Goal: Task Accomplishment & Management: Complete application form

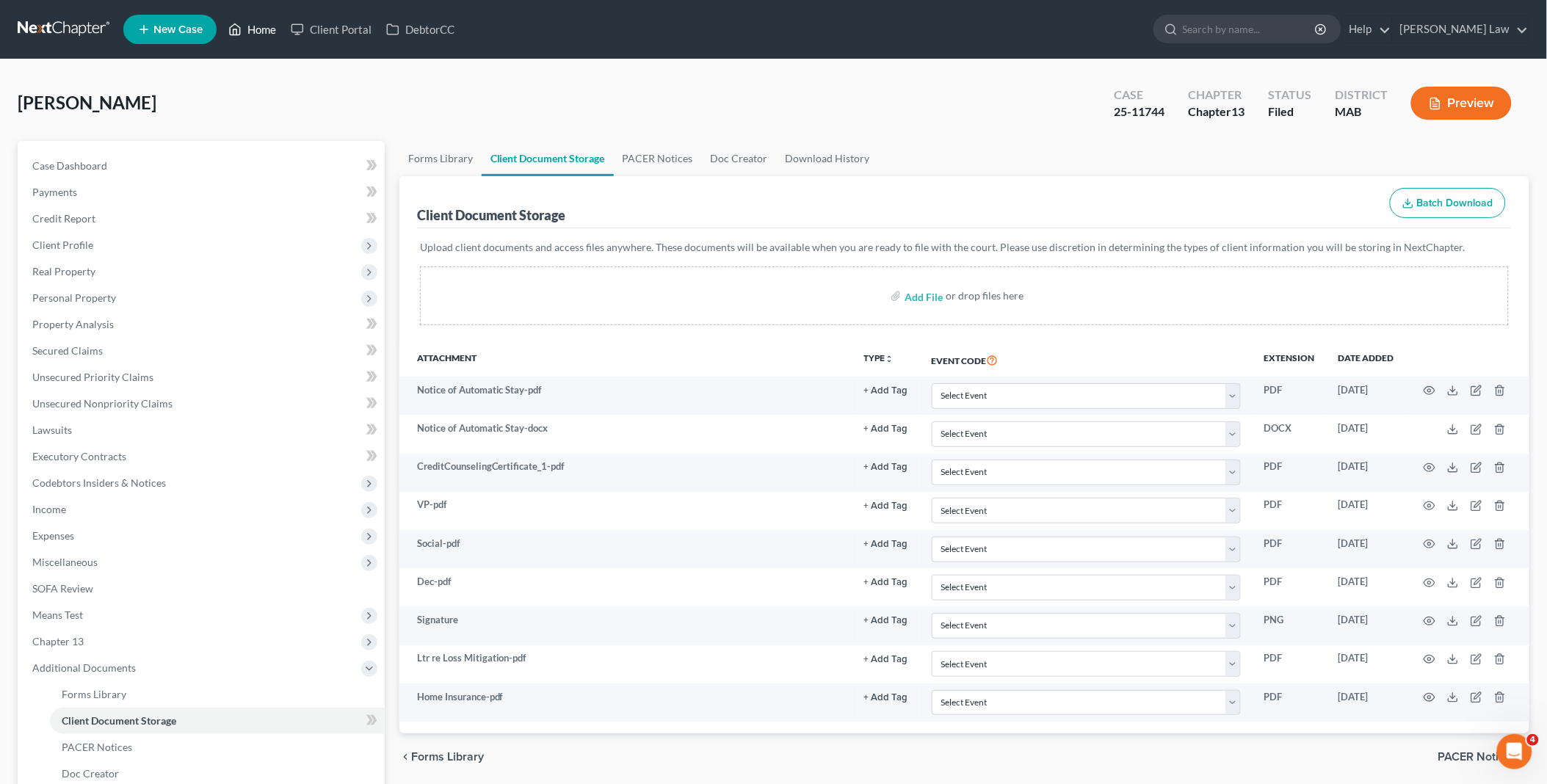
click at [259, 31] on link "Home" at bounding box center [252, 29] width 62 height 26
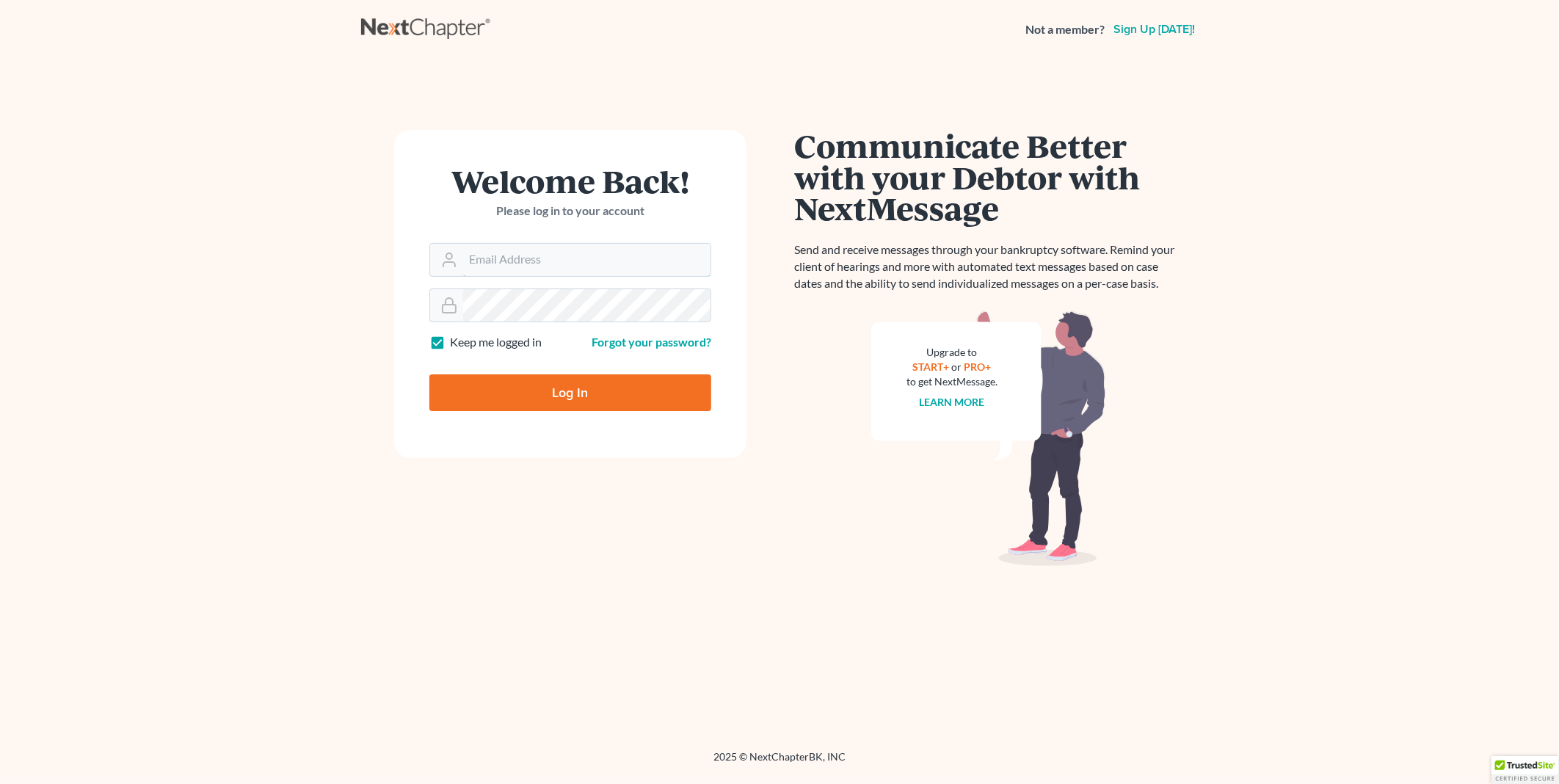
type input "[EMAIL_ADDRESS][DOMAIN_NAME]"
click at [598, 397] on input "Log In" at bounding box center [570, 392] width 282 height 37
type input "Thinking..."
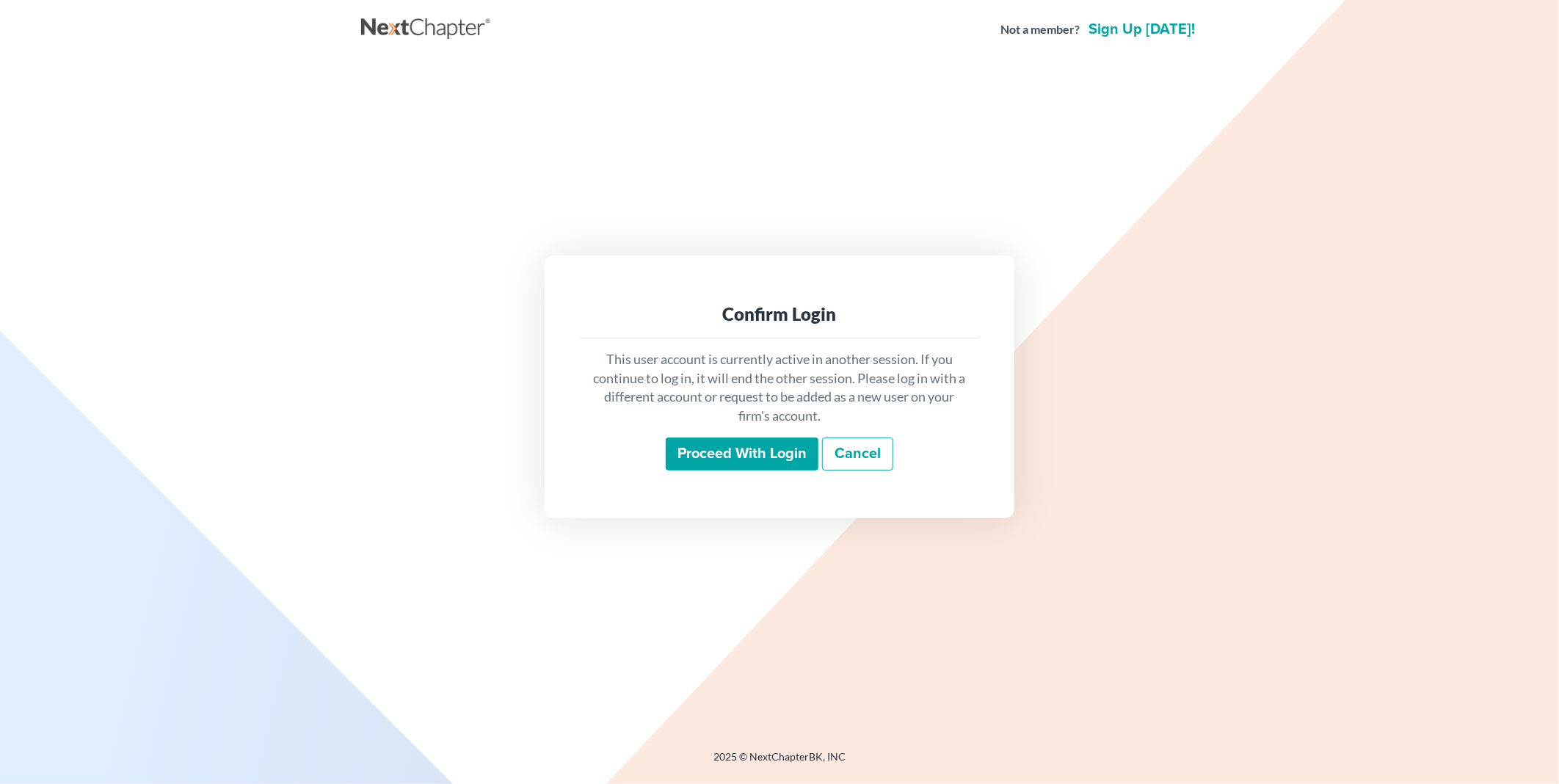
click at [755, 451] on input "Proceed with login" at bounding box center [741, 454] width 152 height 34
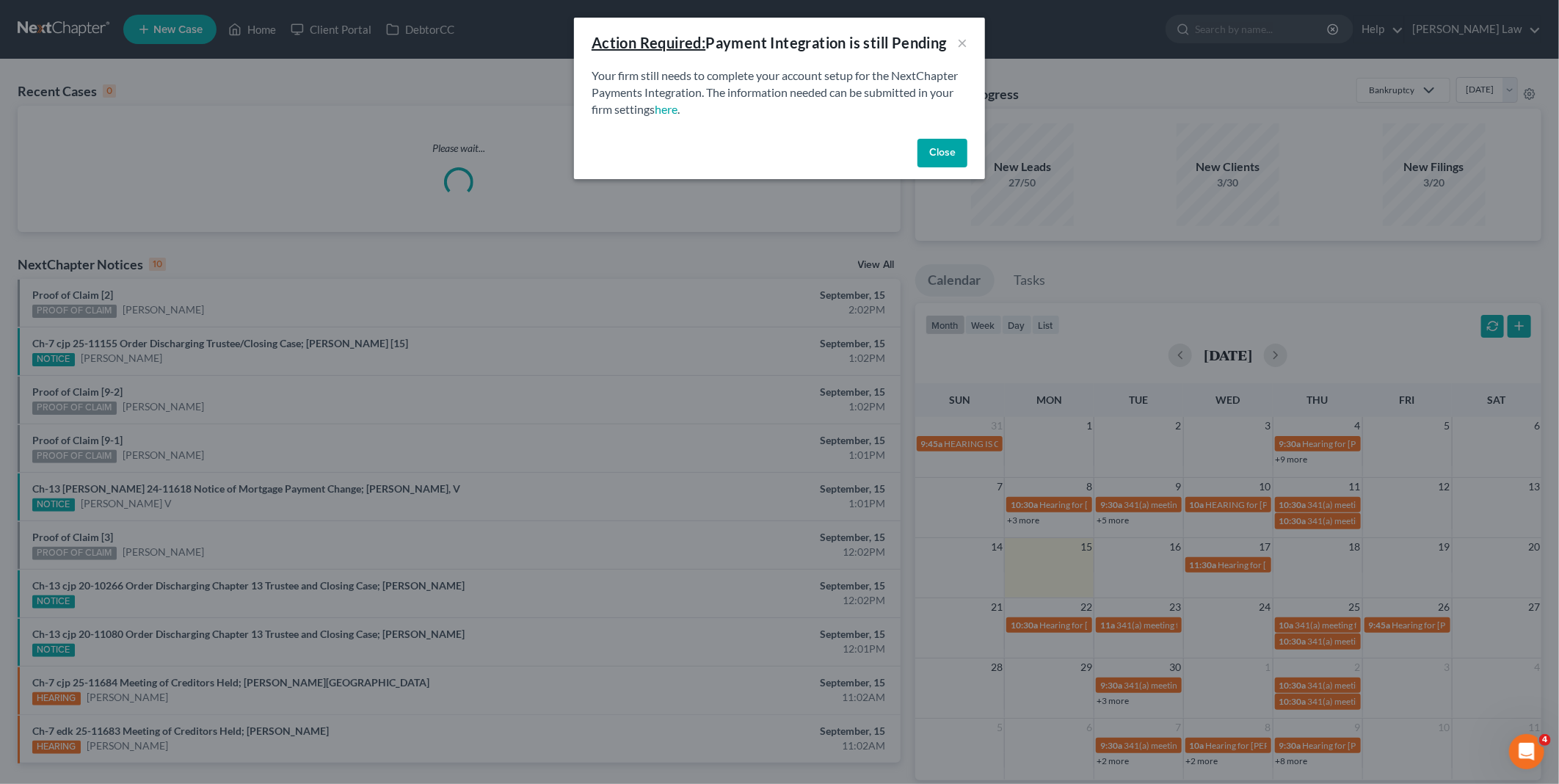
click at [957, 147] on button "Close" at bounding box center [942, 153] width 50 height 29
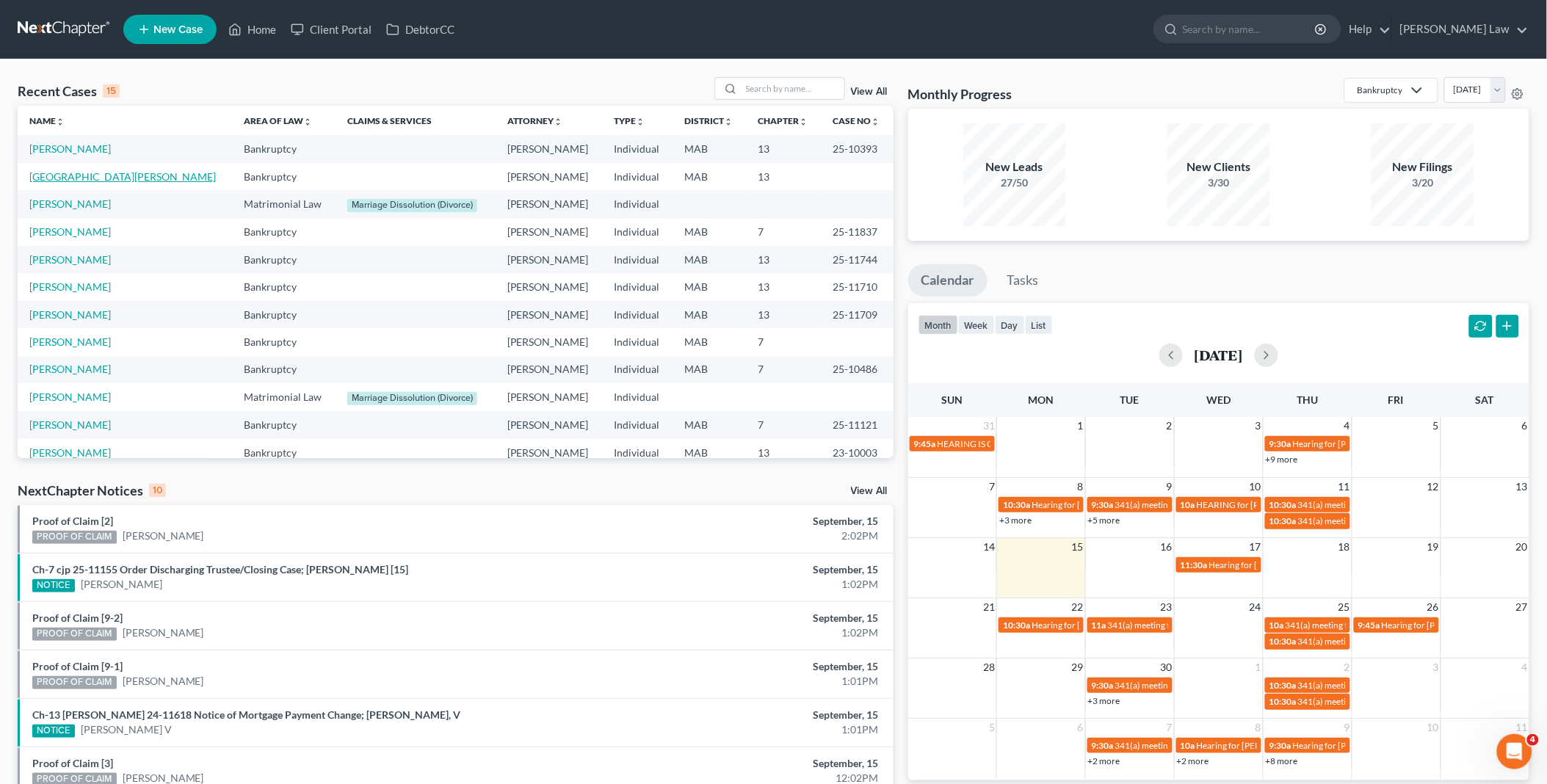
click at [99, 179] on link "Birmingham, Matthew" at bounding box center [122, 176] width 186 height 13
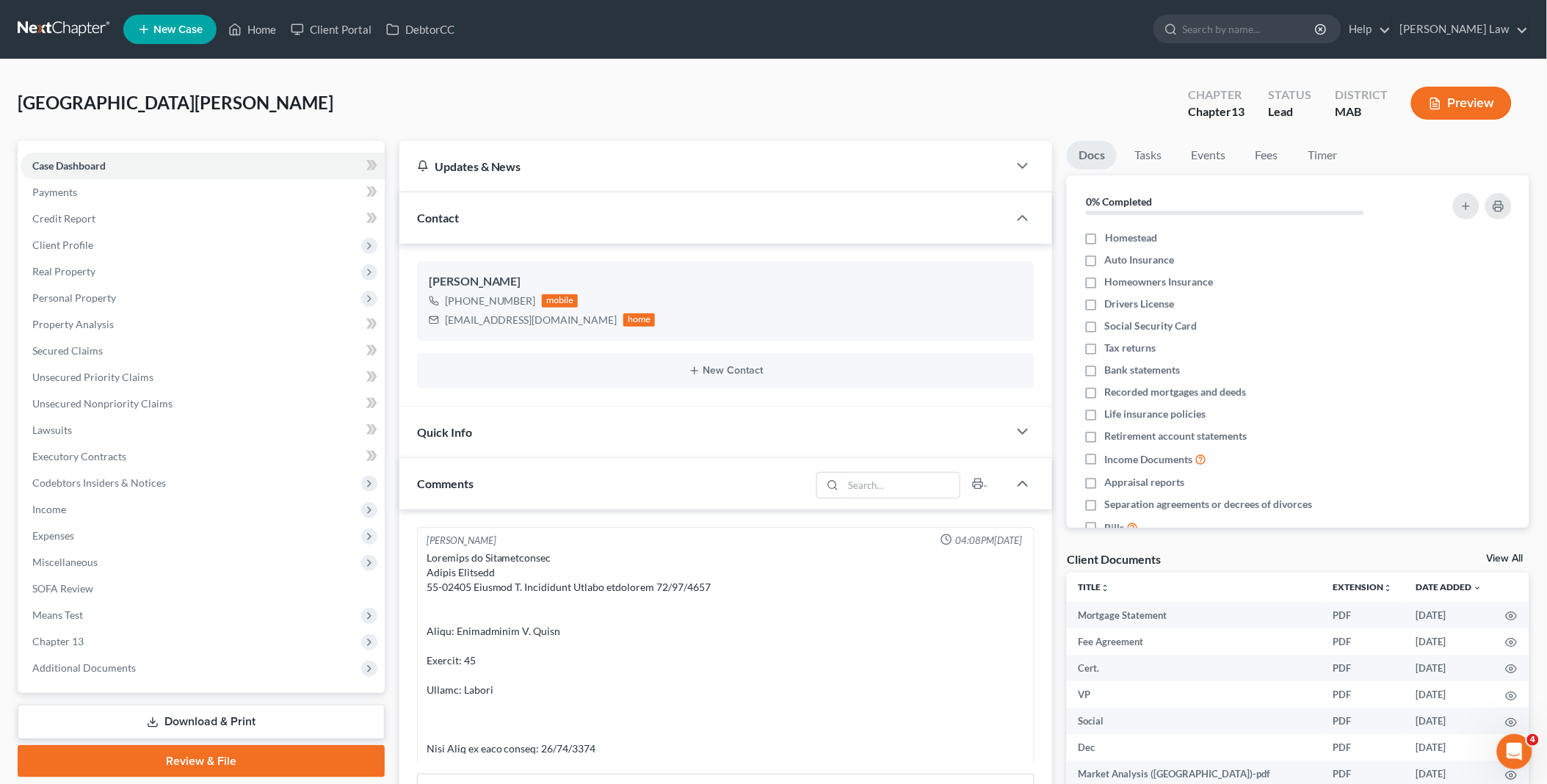
scroll to position [6910, 0]
click at [1496, 557] on link "View All" at bounding box center [1506, 558] width 37 height 10
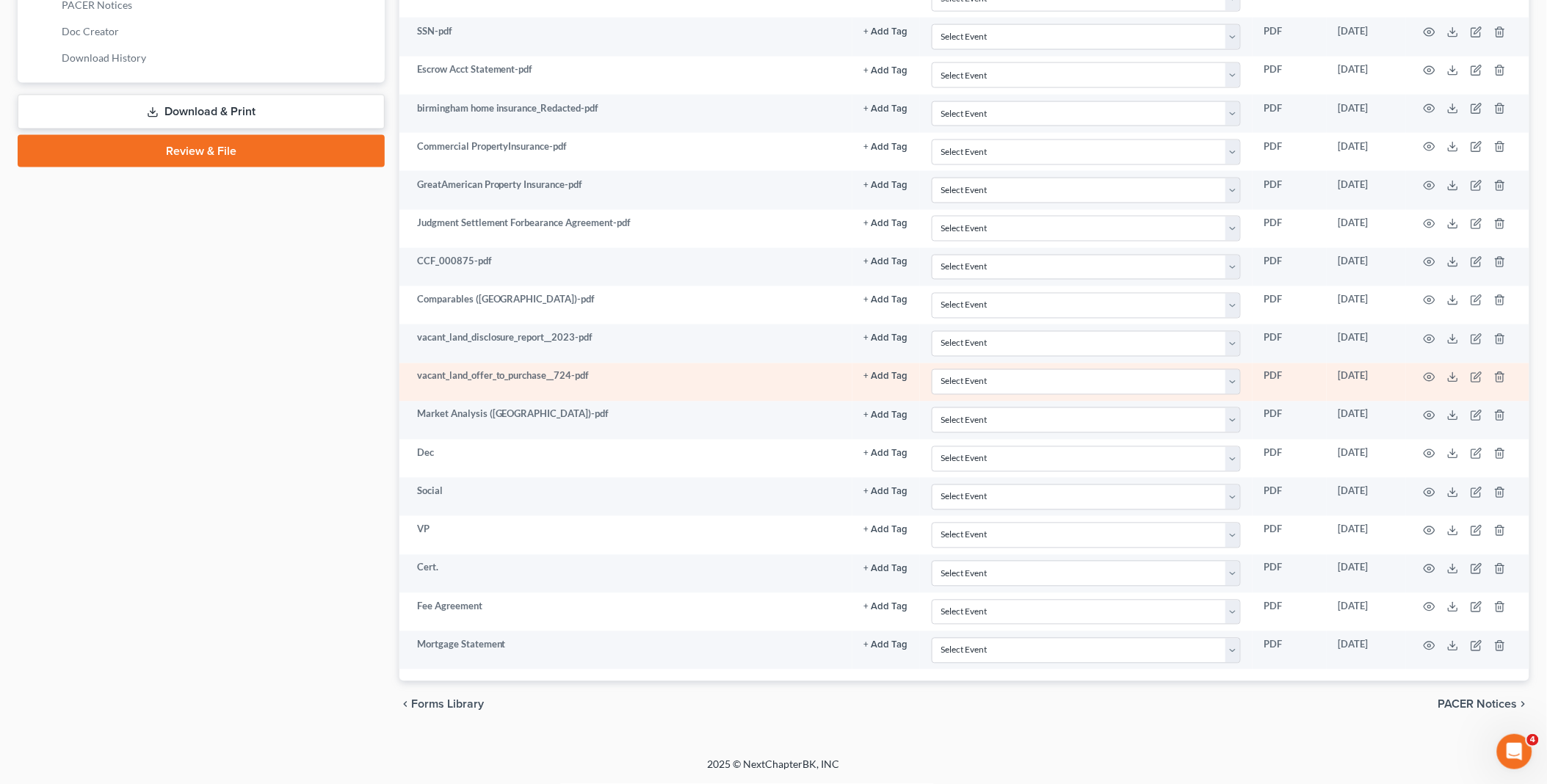
scroll to position [745, 0]
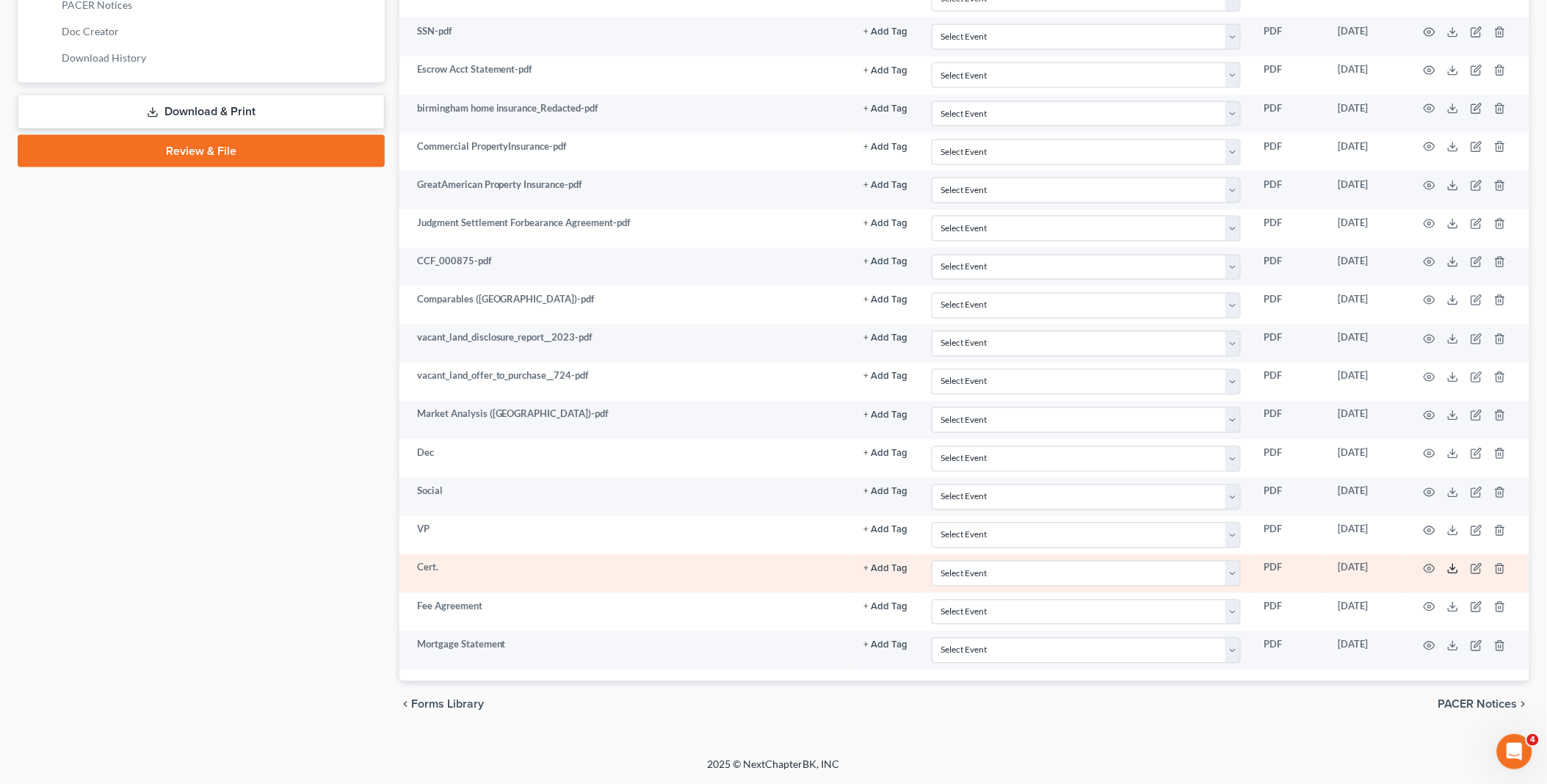
click at [1450, 568] on icon at bounding box center [1453, 568] width 12 height 12
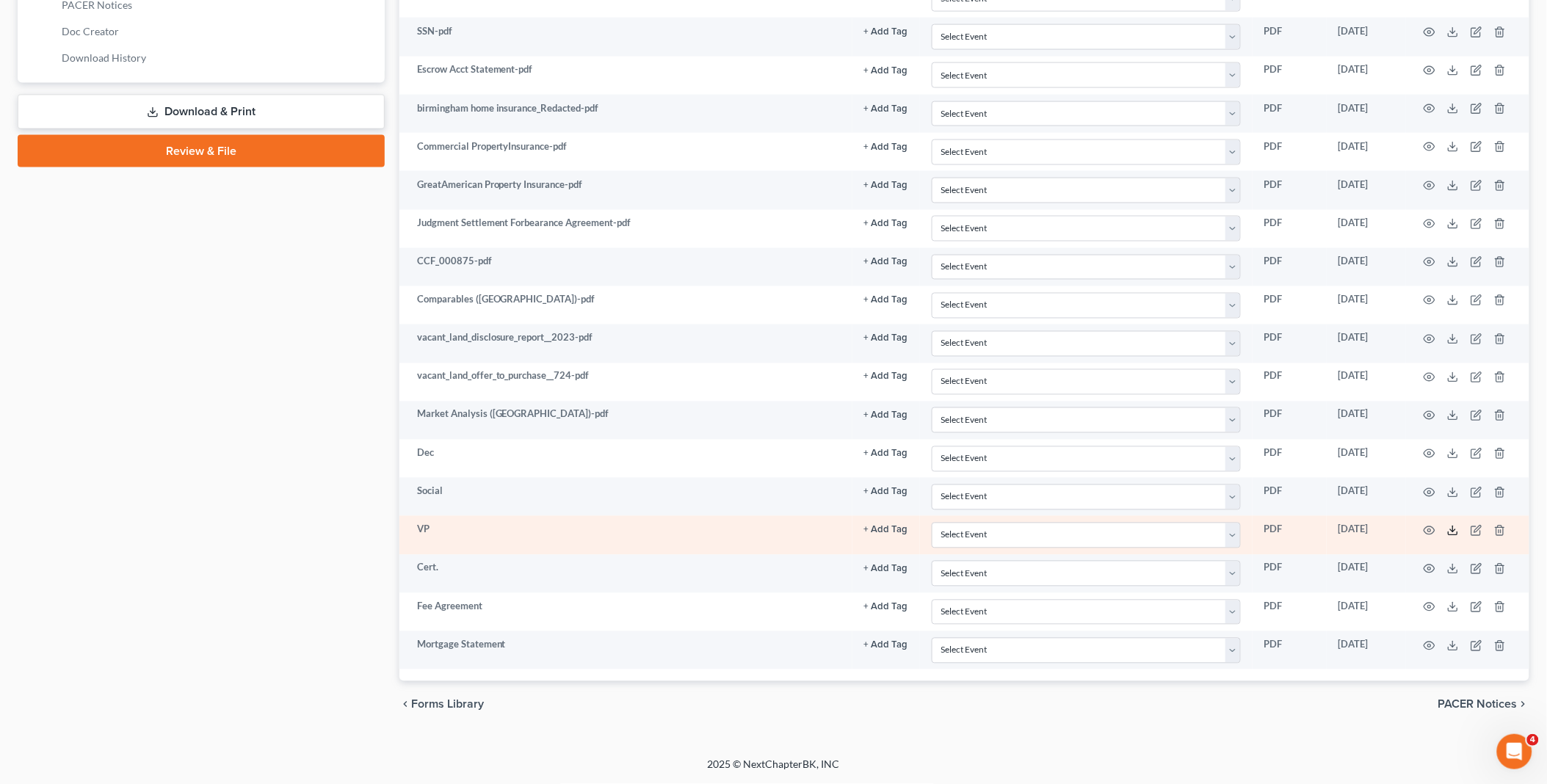
click at [1449, 530] on icon at bounding box center [1453, 531] width 12 height 12
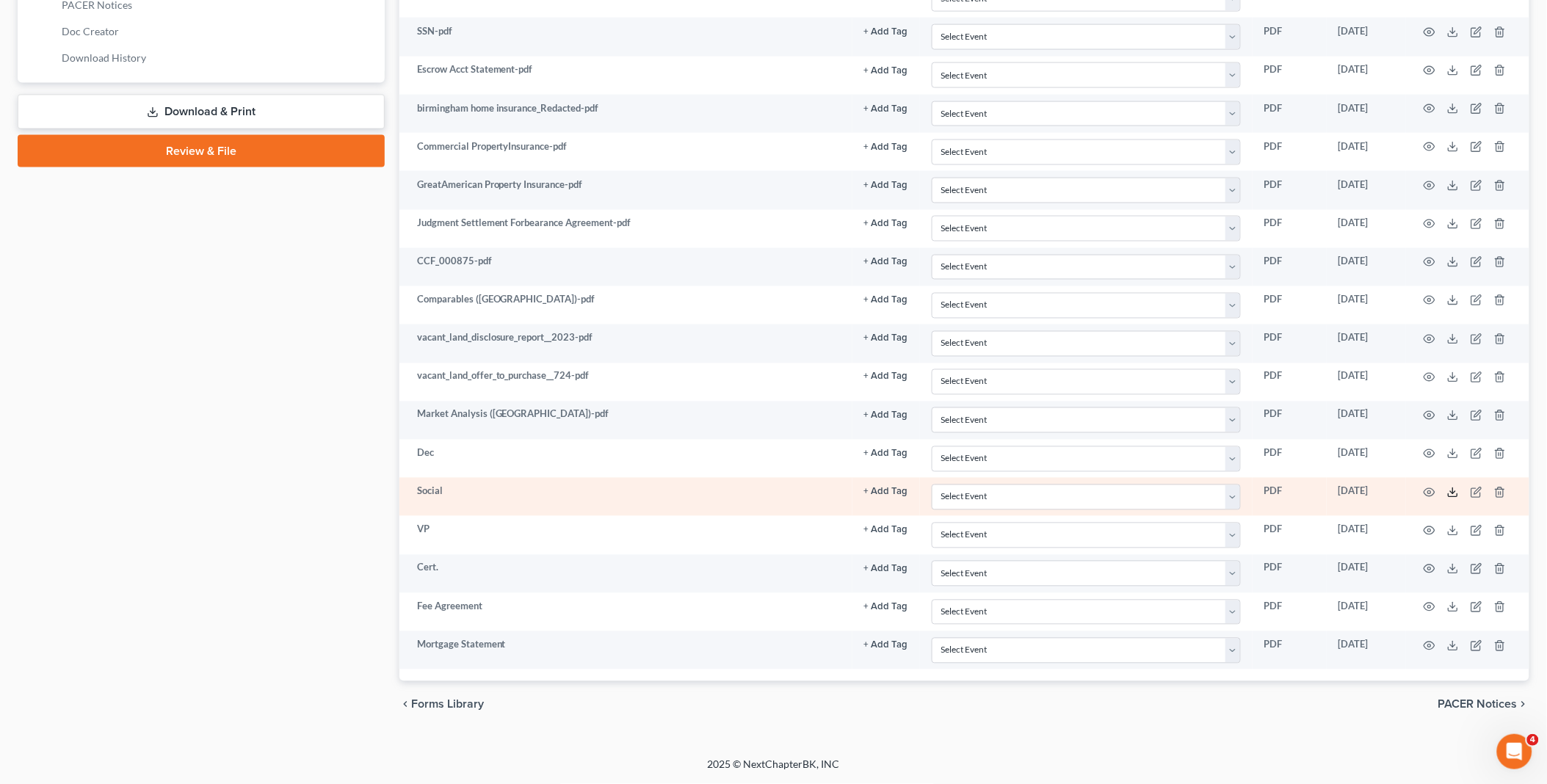
click at [1451, 493] on icon at bounding box center [1453, 493] width 12 height 12
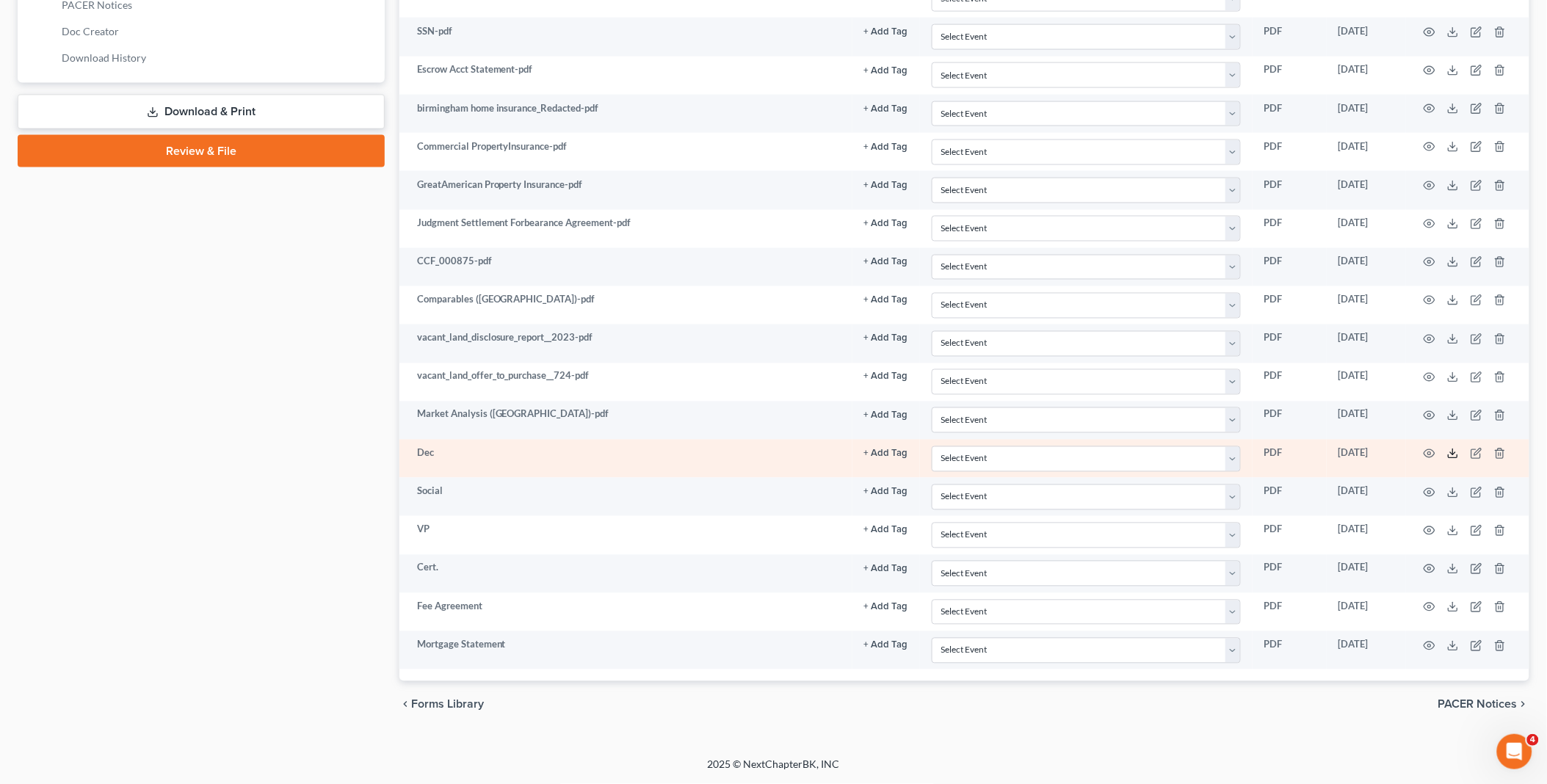
click at [1458, 448] on icon at bounding box center [1453, 454] width 12 height 12
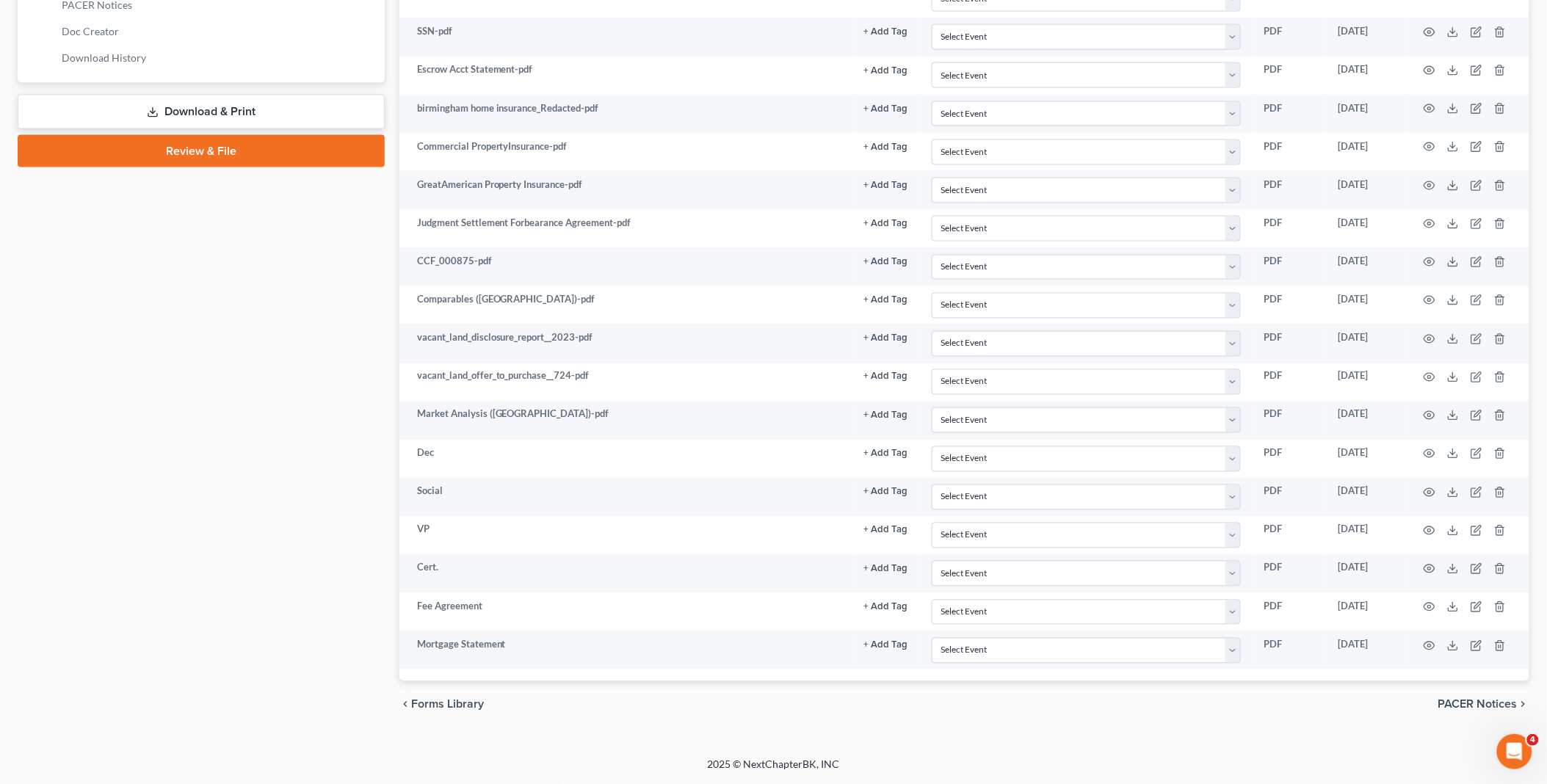
click at [208, 142] on link "Review & File" at bounding box center [201, 151] width 367 height 32
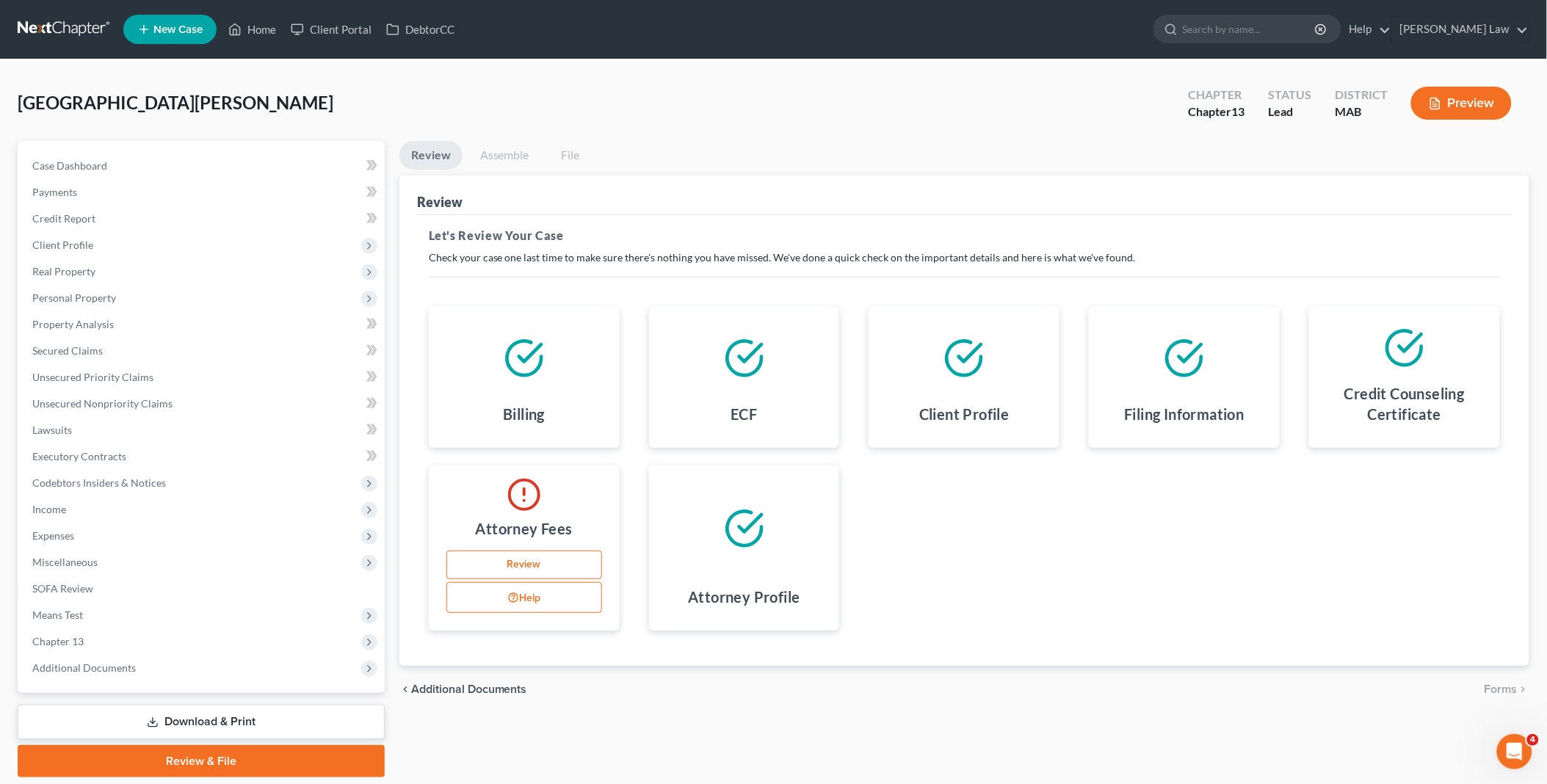
click at [527, 557] on link "Review" at bounding box center [524, 565] width 156 height 29
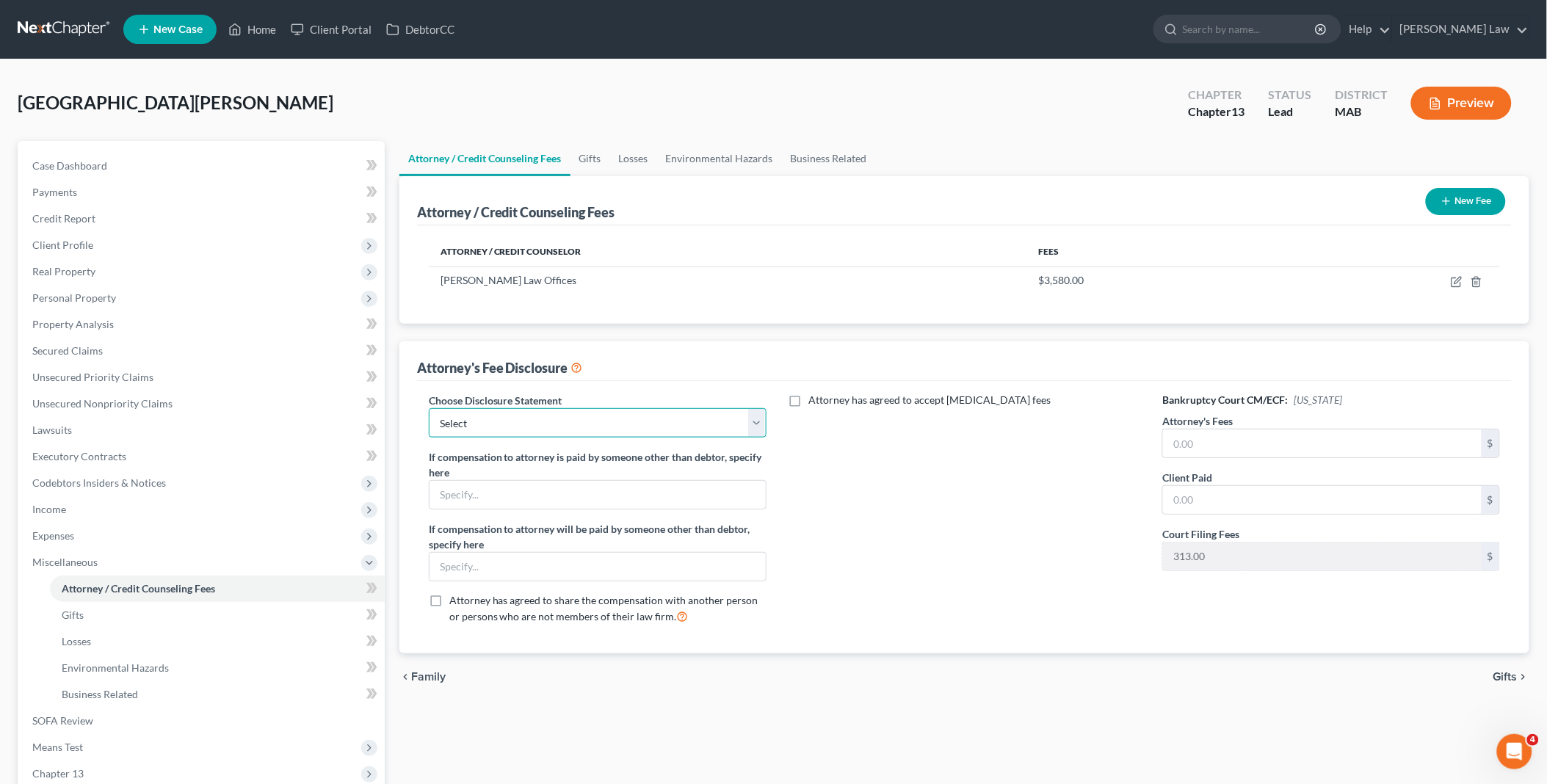
click at [757, 429] on select "Select Attorney Compensation" at bounding box center [597, 423] width 338 height 29
select select "0"
click at [429, 408] on select "Select Attorney Compensation" at bounding box center [597, 423] width 338 height 29
click at [1171, 443] on input "text" at bounding box center [1322, 443] width 318 height 28
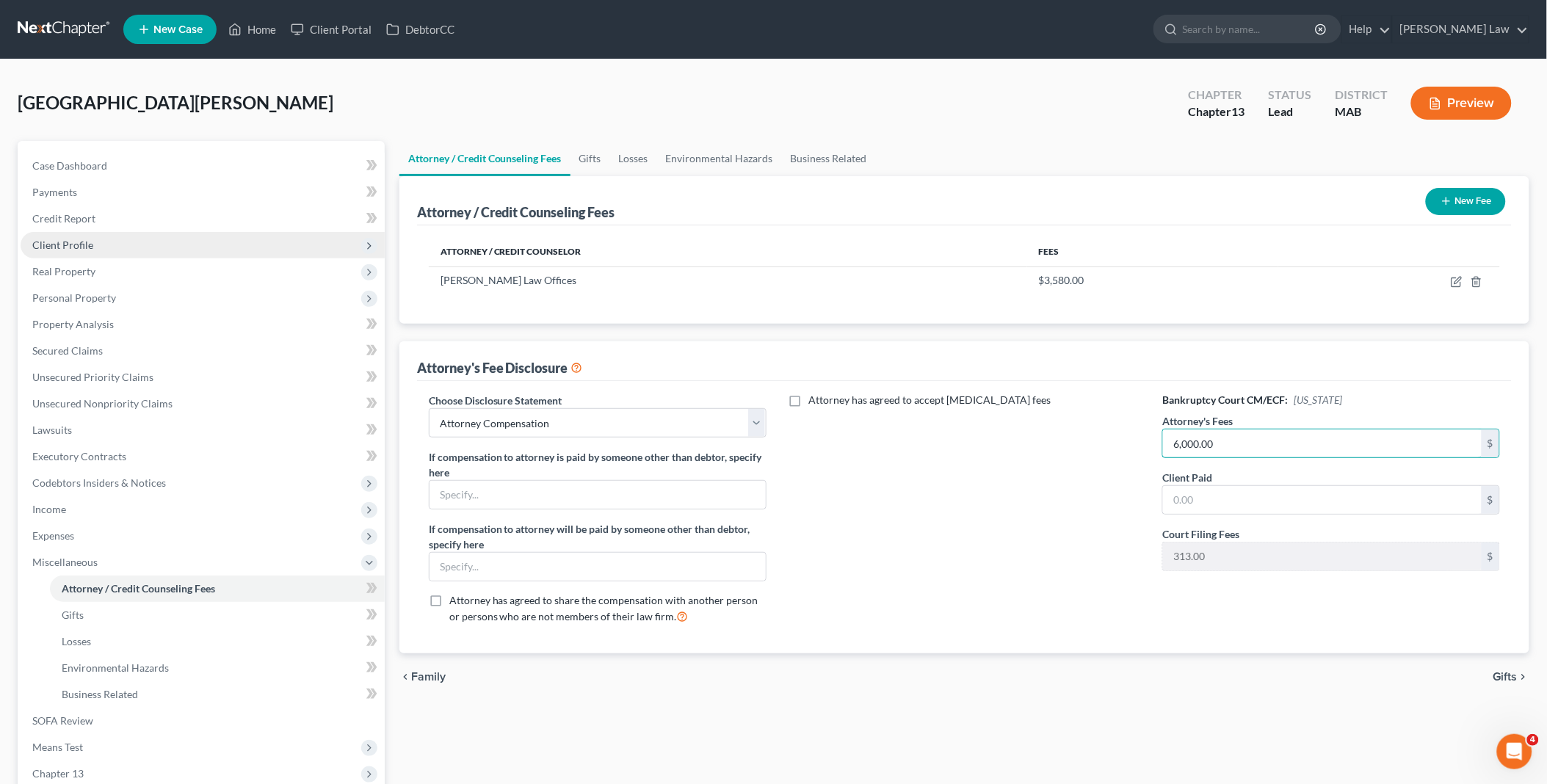
type input "6,000.00"
click at [103, 245] on span "Client Profile" at bounding box center [202, 244] width 364 height 26
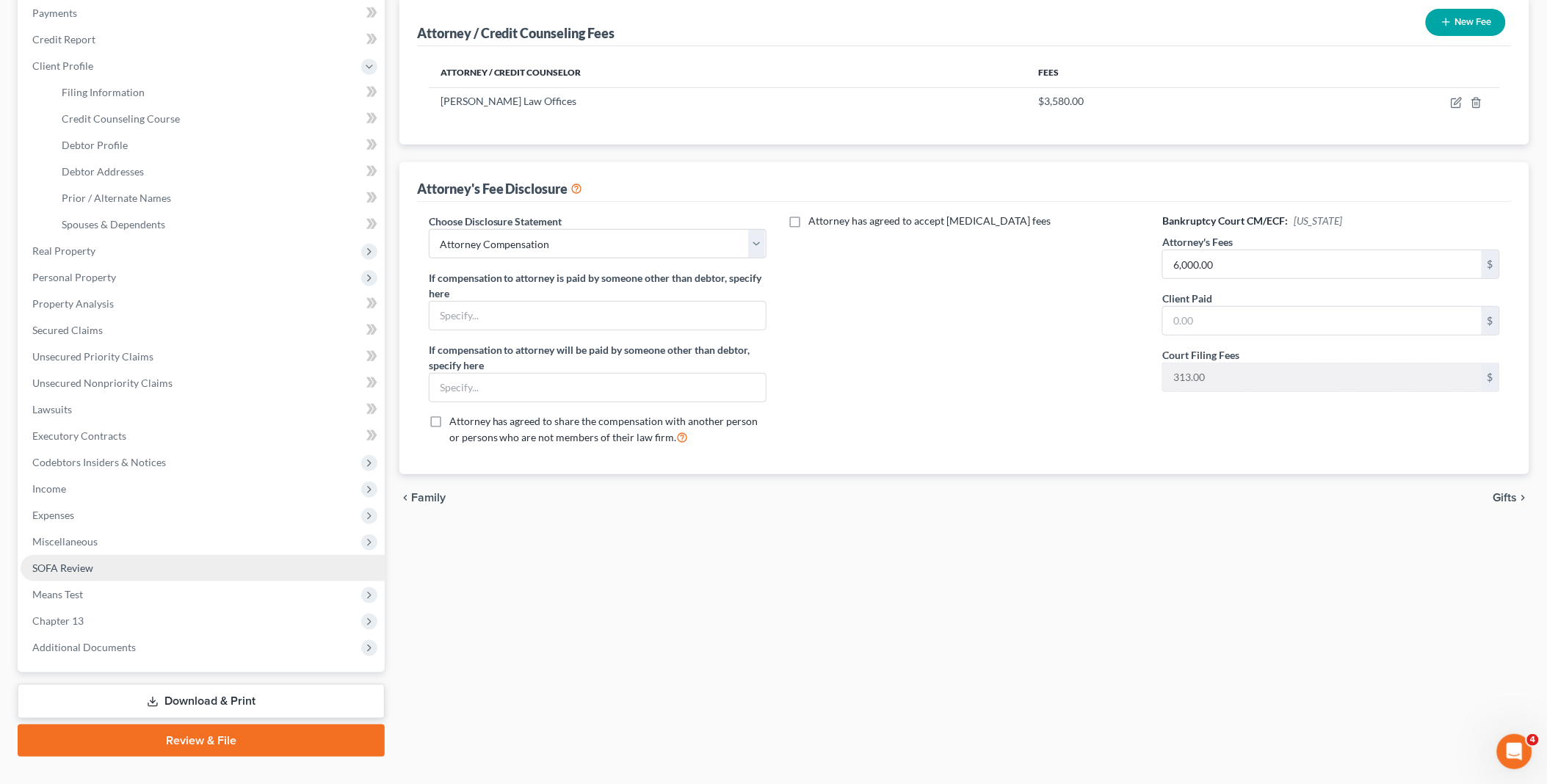
scroll to position [205, 0]
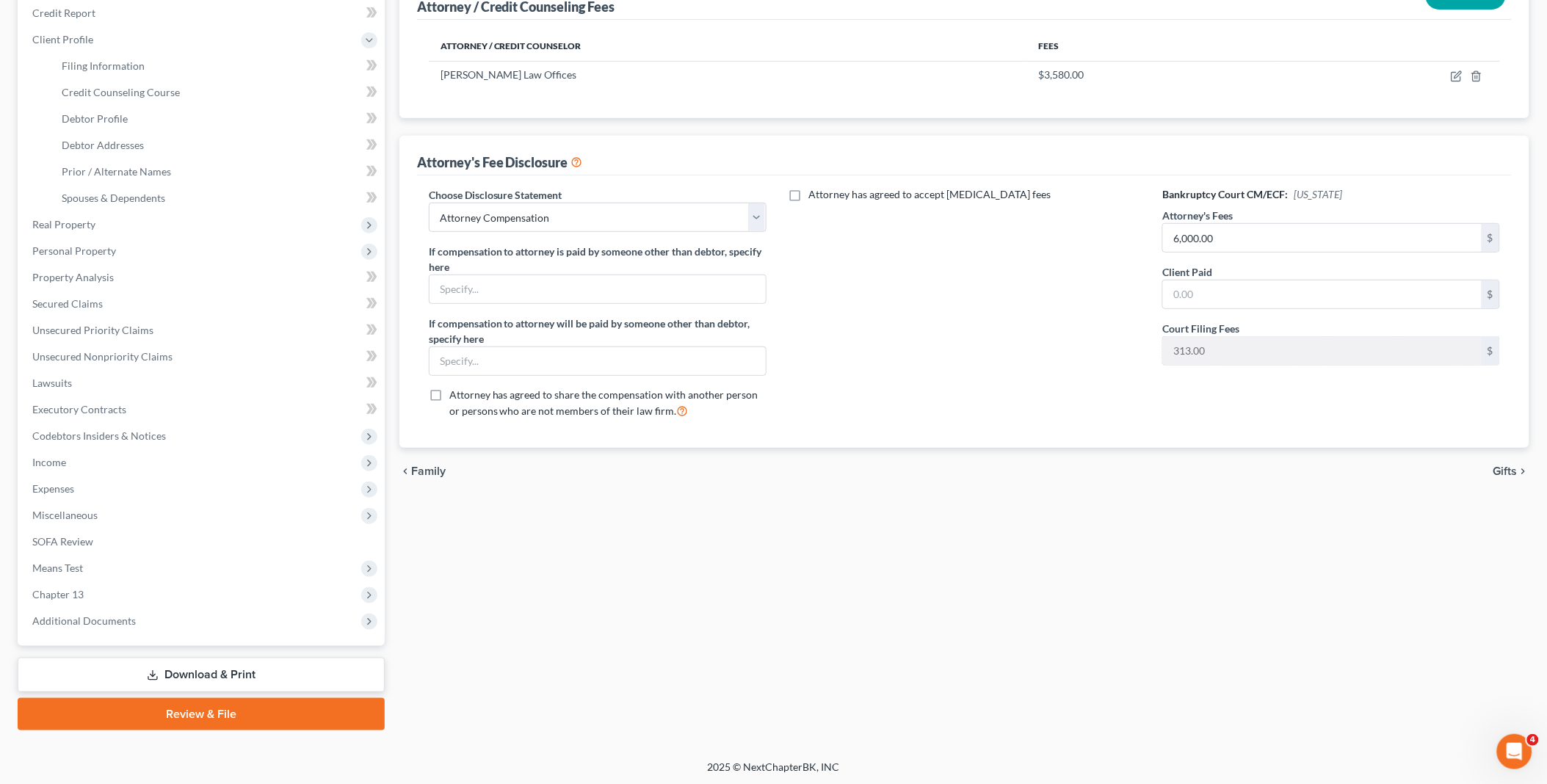
click at [206, 717] on link "Review & File" at bounding box center [201, 714] width 367 height 32
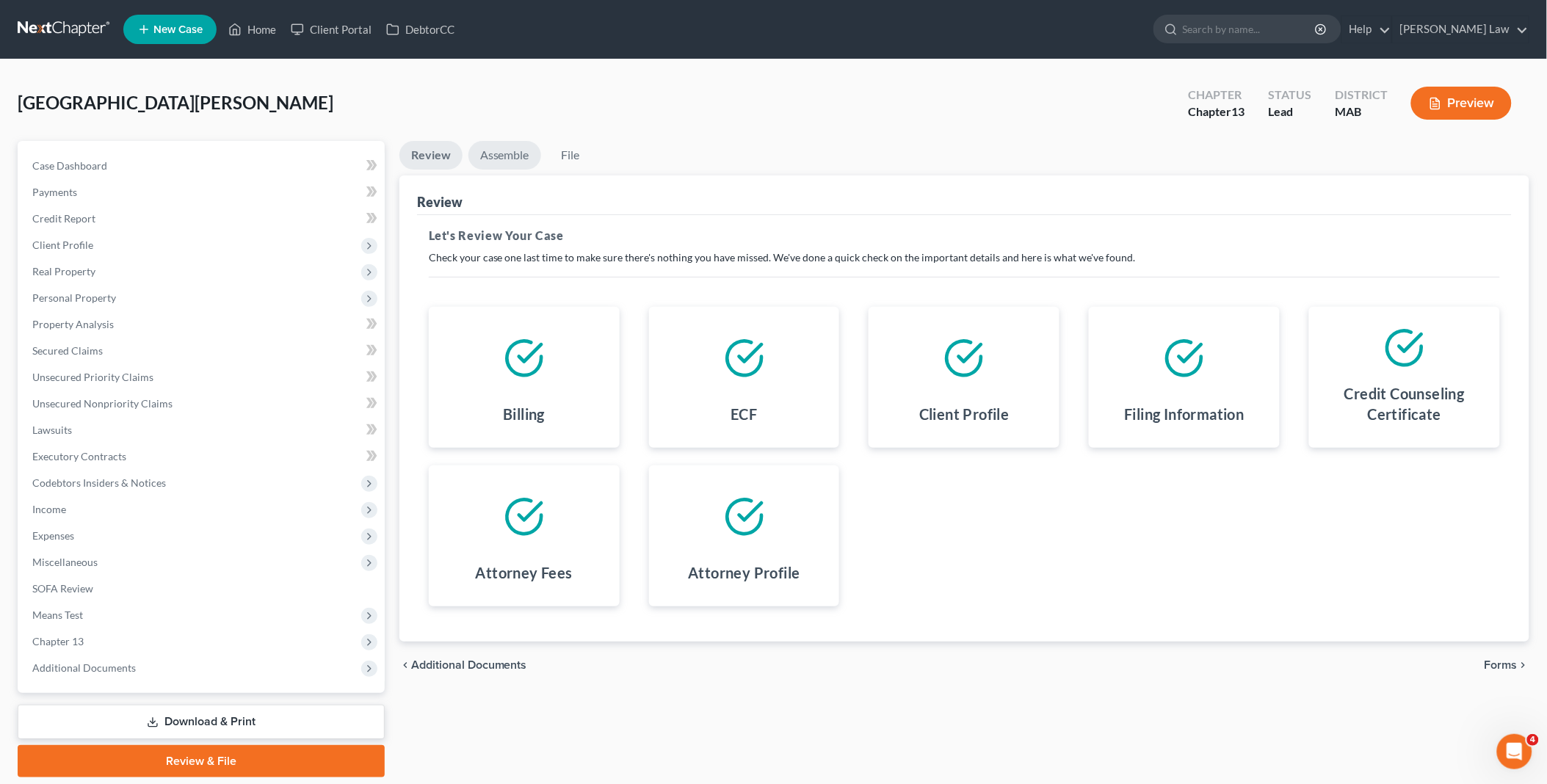
click at [517, 155] on link "Assemble" at bounding box center [505, 155] width 72 height 29
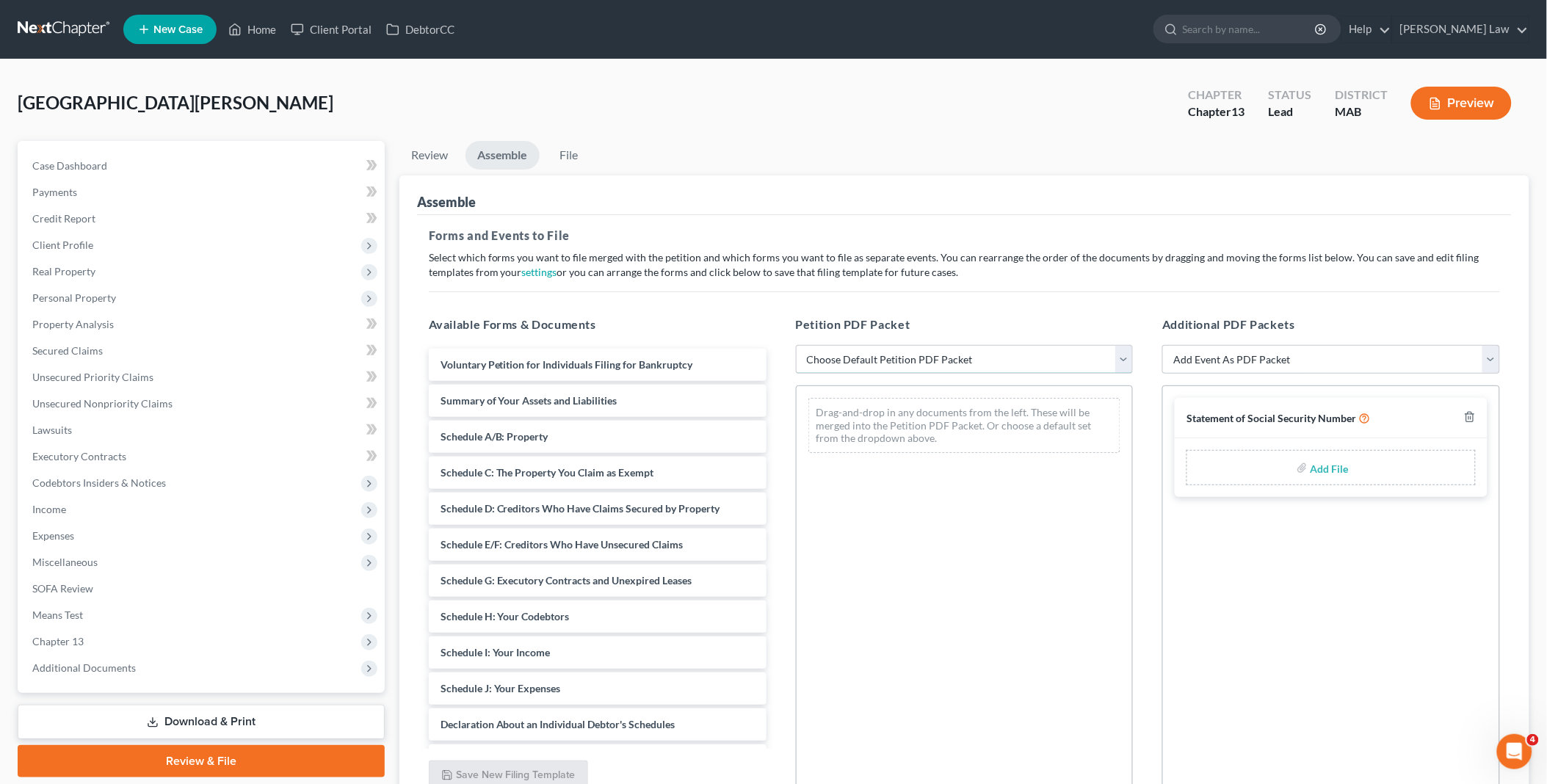
click at [1125, 360] on select "Choose Default Petition PDF Packet Emergency Filing (Voluntary Petition and Cre…" at bounding box center [965, 360] width 338 height 29
select select "0"
click at [796, 345] on select "Choose Default Petition PDF Packet Emergency Filing (Voluntary Petition and Cre…" at bounding box center [965, 360] width 338 height 29
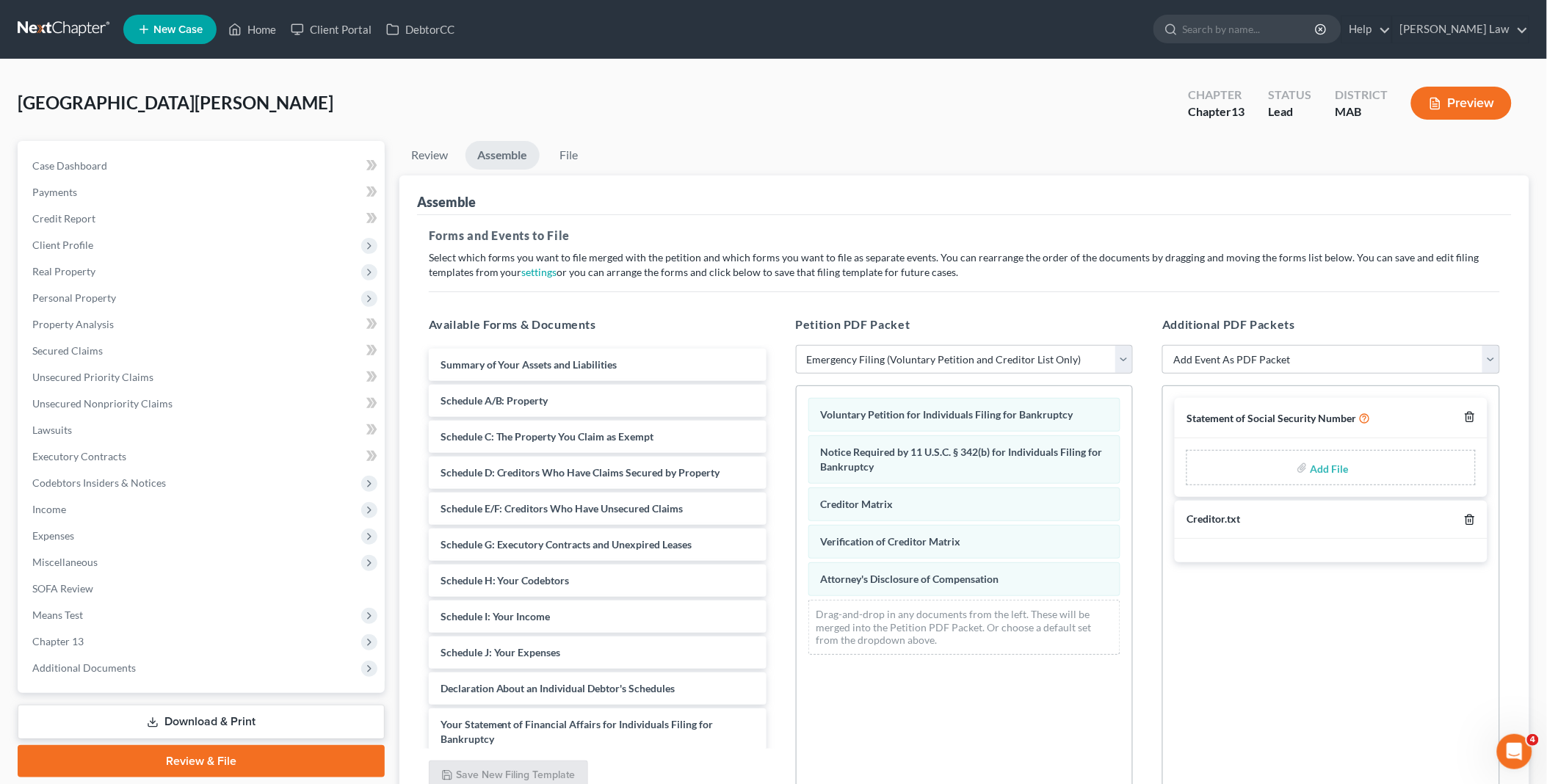
click at [1469, 414] on icon "button" at bounding box center [1470, 417] width 12 height 12
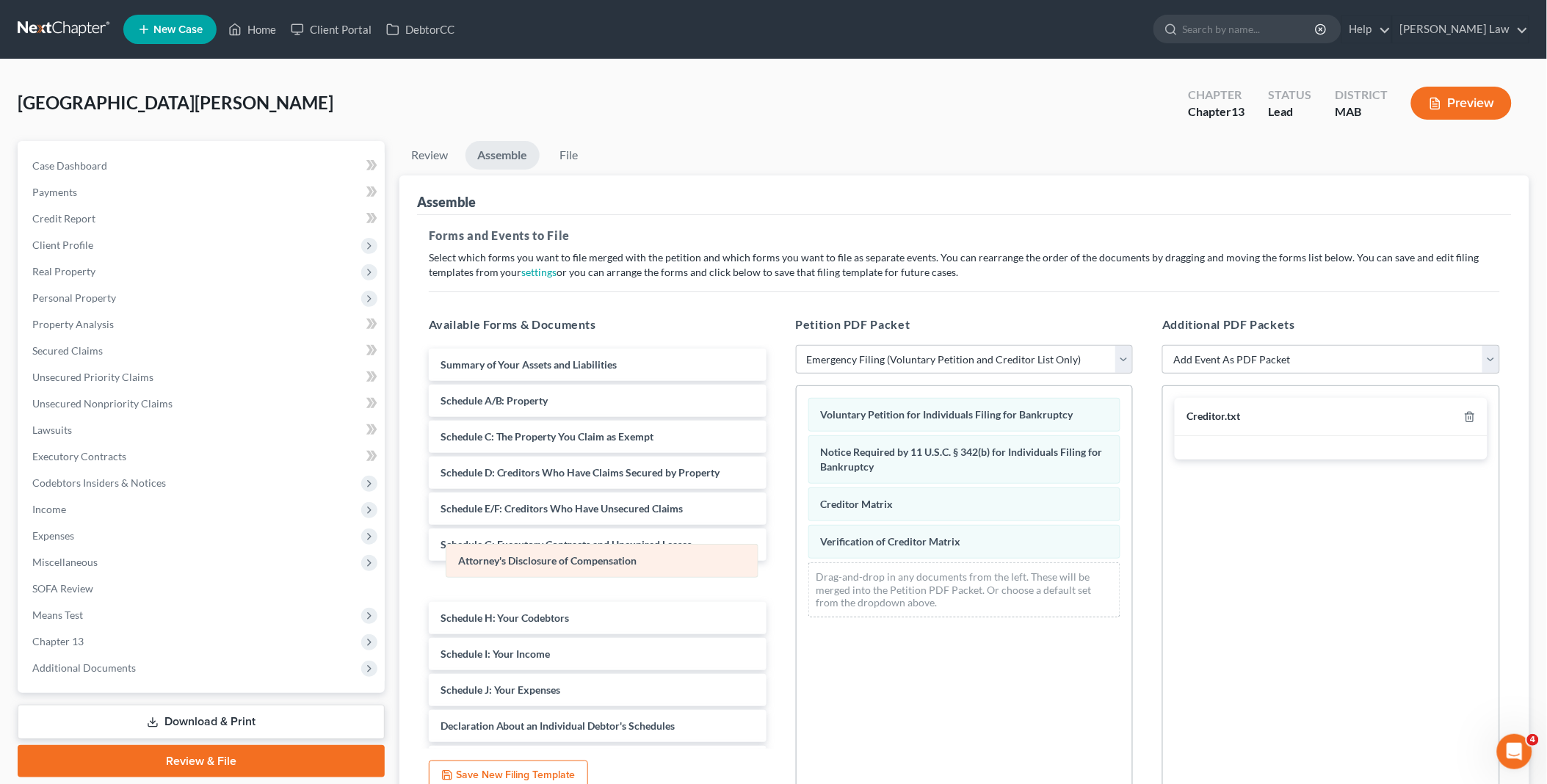
drag, startPoint x: 882, startPoint y: 574, endPoint x: 520, endPoint y: 556, distance: 362.4
click at [797, 556] on div "Attorney's Disclosure of Compensation Voluntary Petition for Individuals Filing…" at bounding box center [965, 507] width 336 height 243
click at [571, 158] on link "File" at bounding box center [569, 155] width 47 height 29
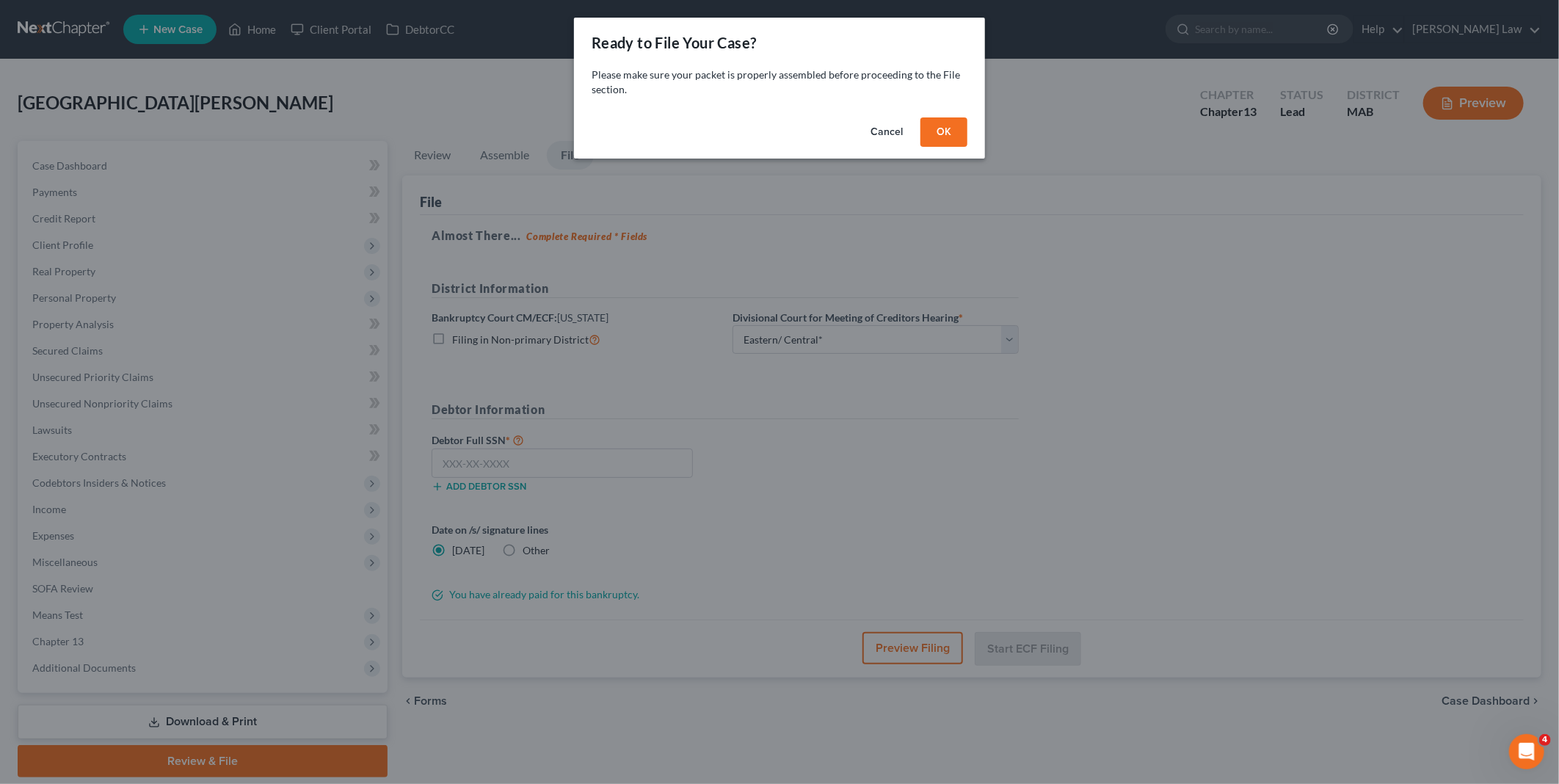
click at [951, 128] on button "OK" at bounding box center [944, 131] width 47 height 29
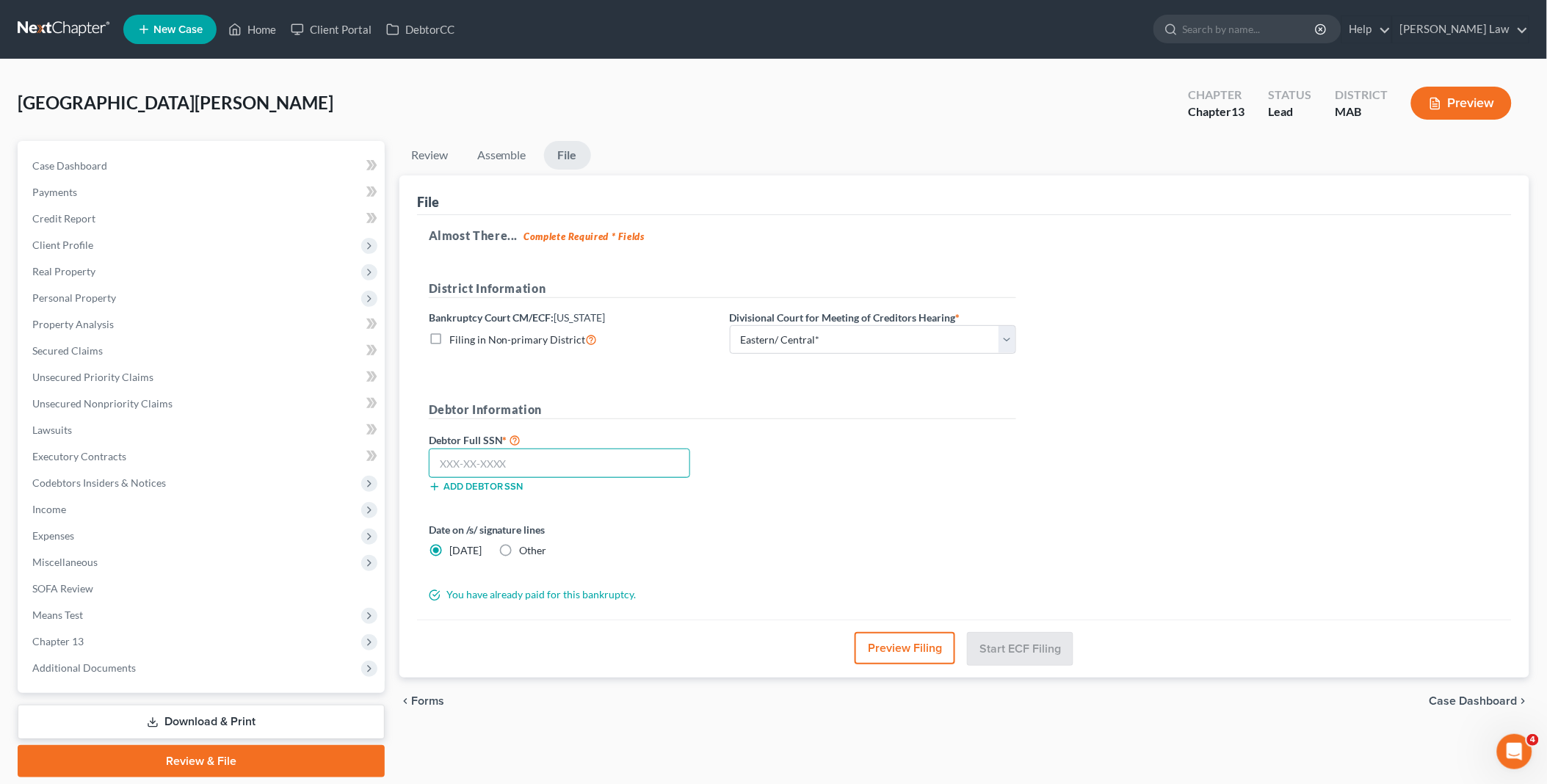
click at [574, 455] on input "text" at bounding box center [559, 462] width 261 height 29
type input "024-72-7961"
click at [510, 149] on link "Assemble" at bounding box center [502, 155] width 72 height 29
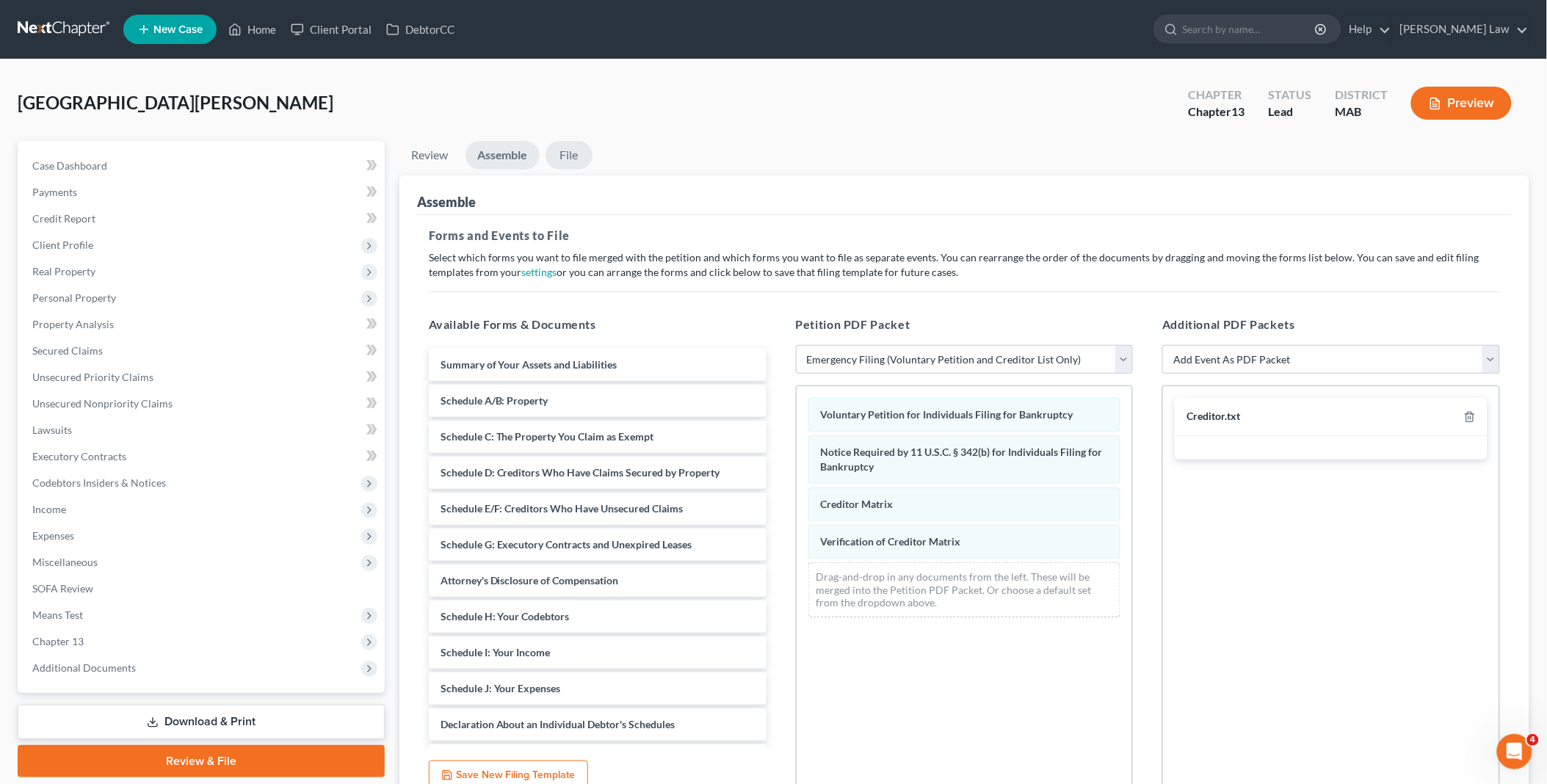
click at [570, 155] on link "File" at bounding box center [569, 155] width 47 height 29
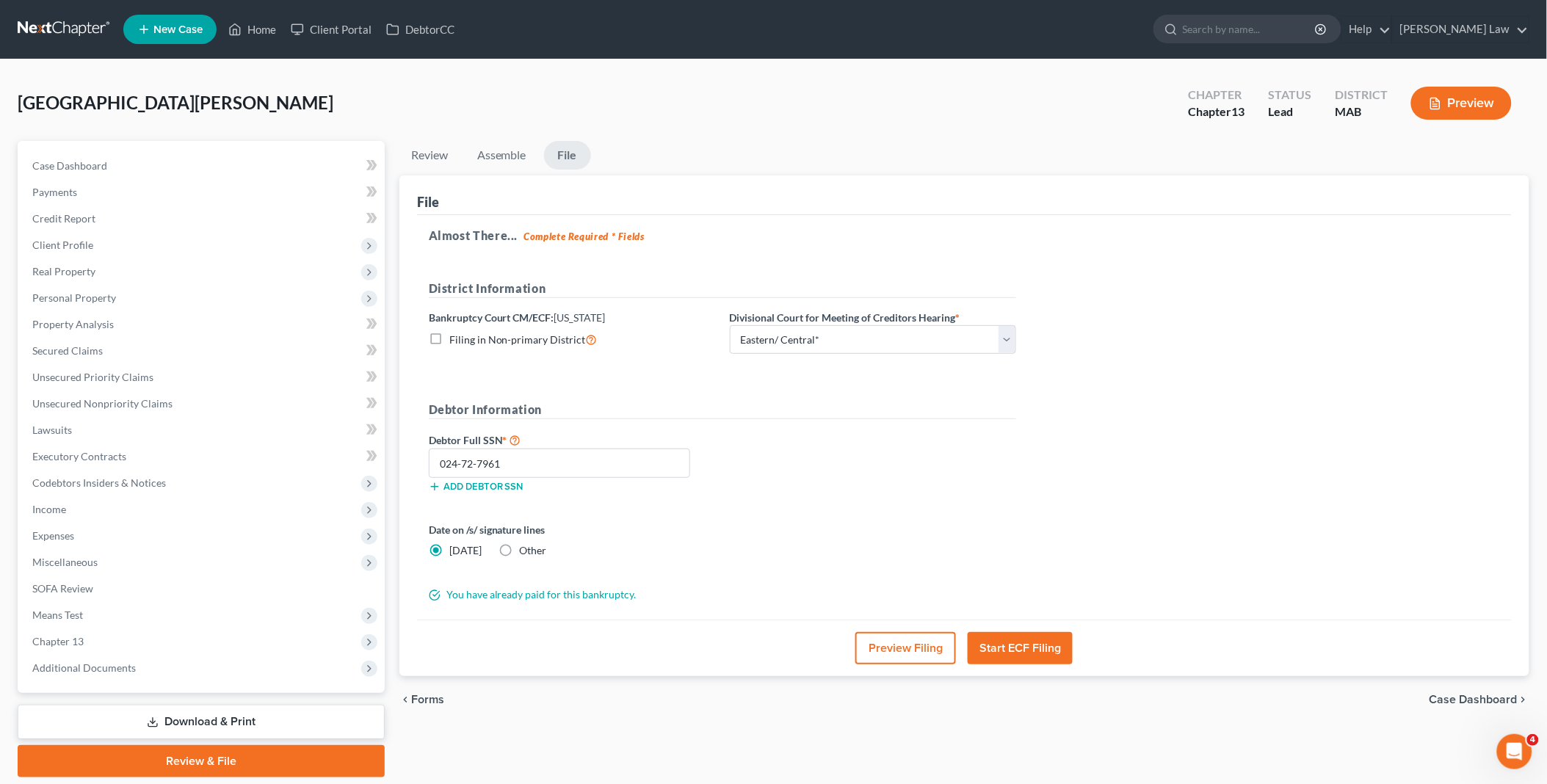
click at [1007, 648] on button "Start ECF Filing" at bounding box center [1020, 648] width 105 height 32
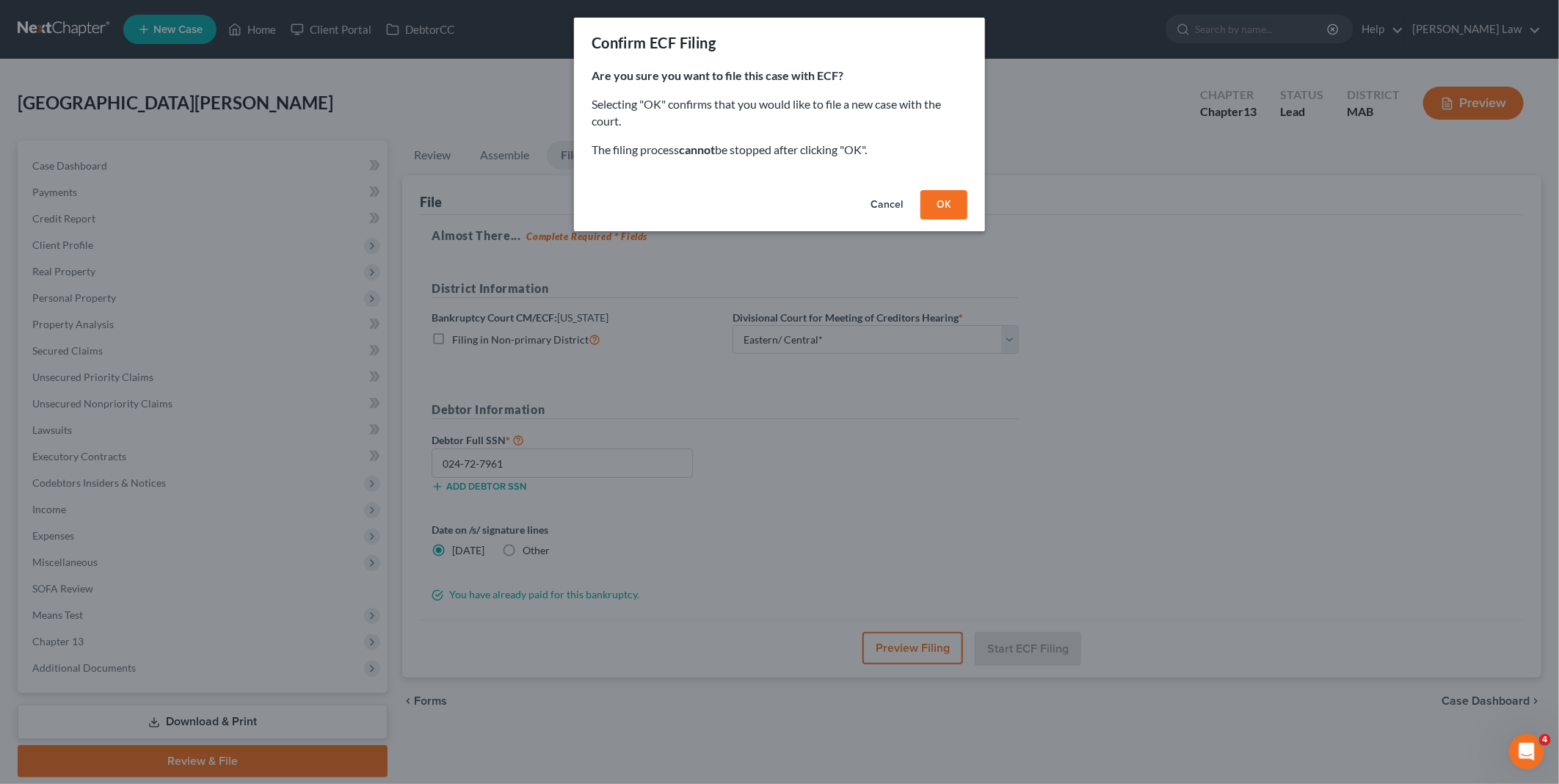
click at [948, 196] on button "OK" at bounding box center [944, 205] width 47 height 29
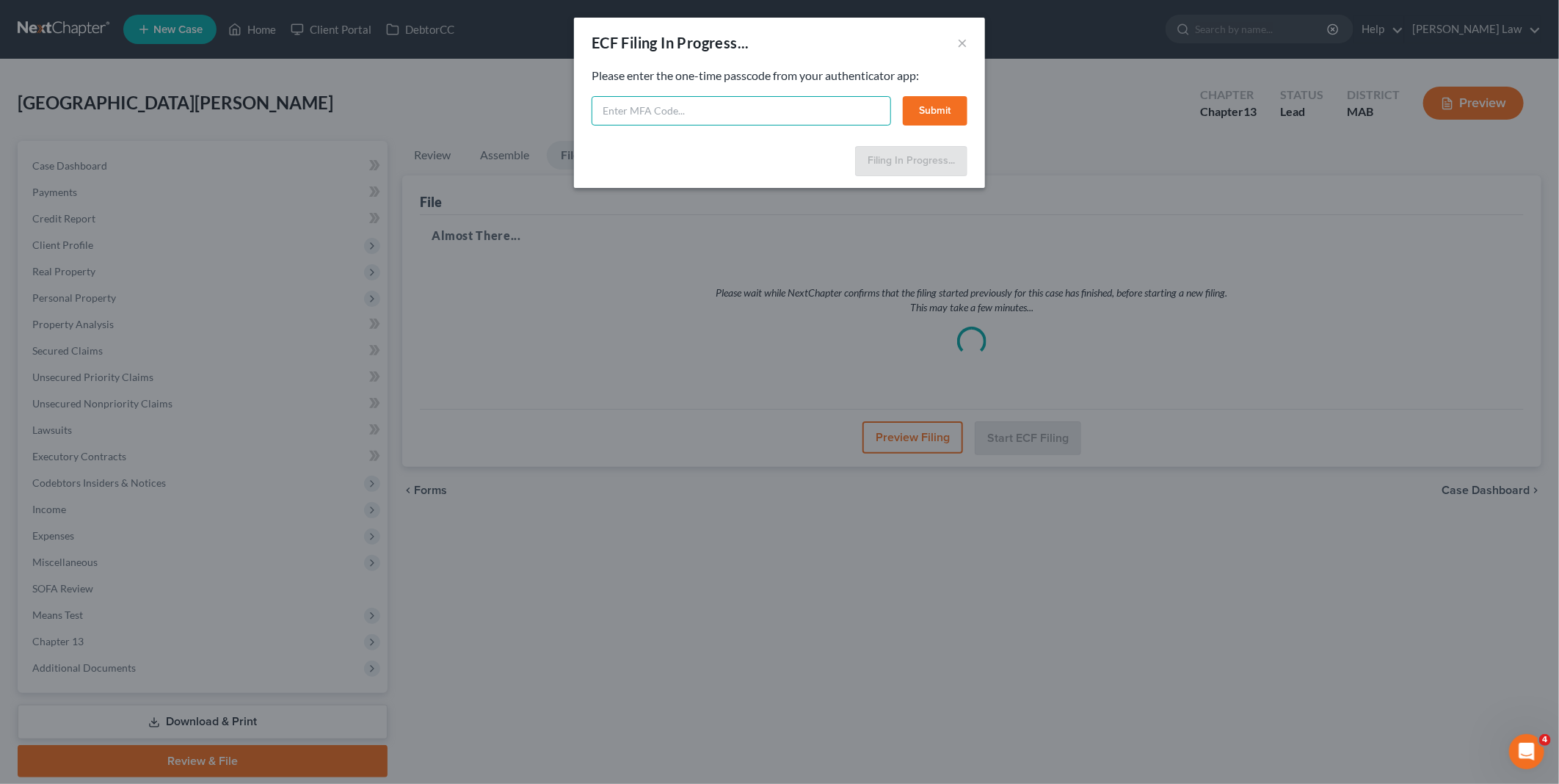
click at [691, 103] on input "text" at bounding box center [741, 110] width 300 height 29
type input "841416"
click at [942, 105] on button "Submit" at bounding box center [935, 110] width 65 height 29
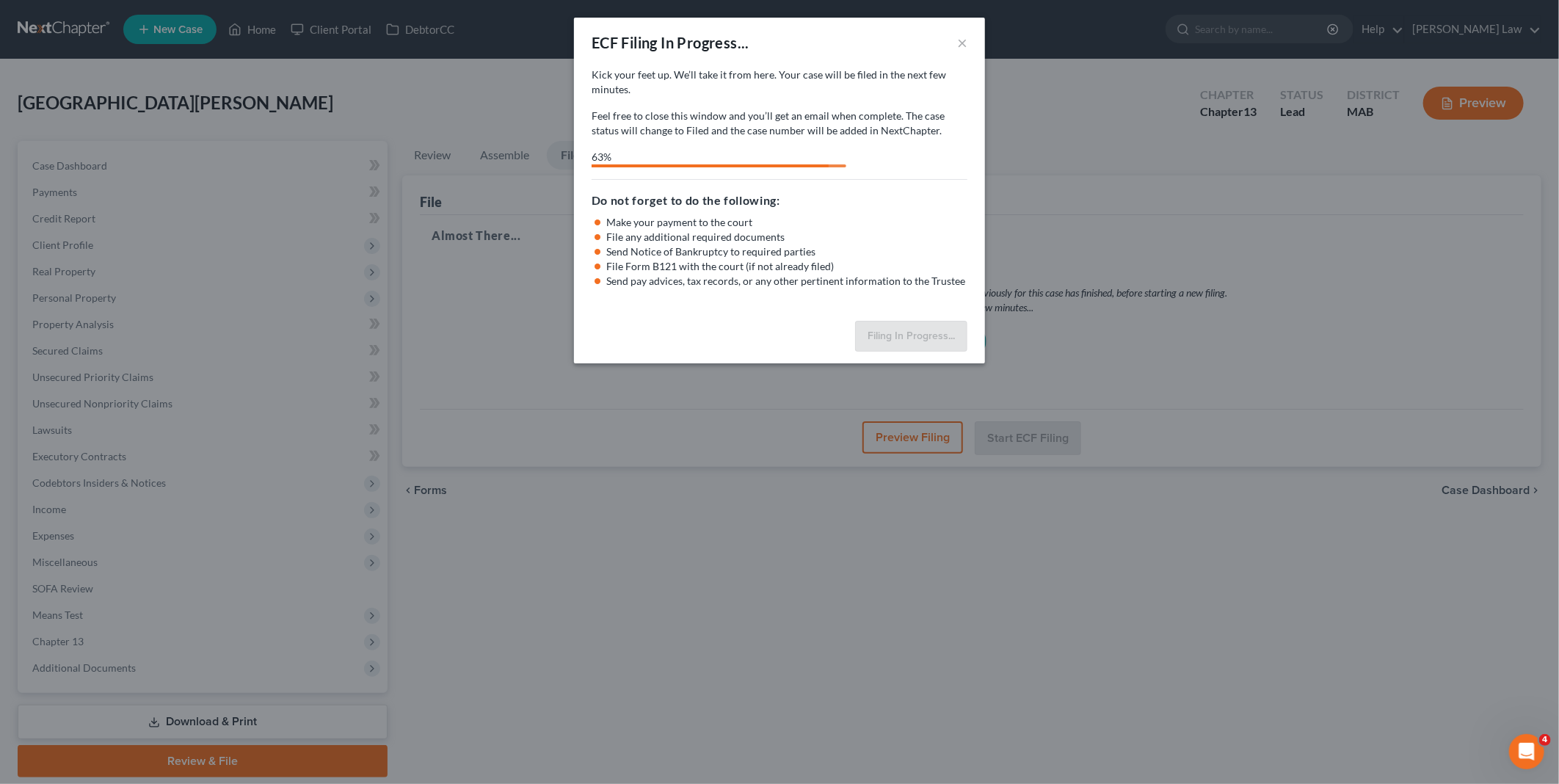
select select "2"
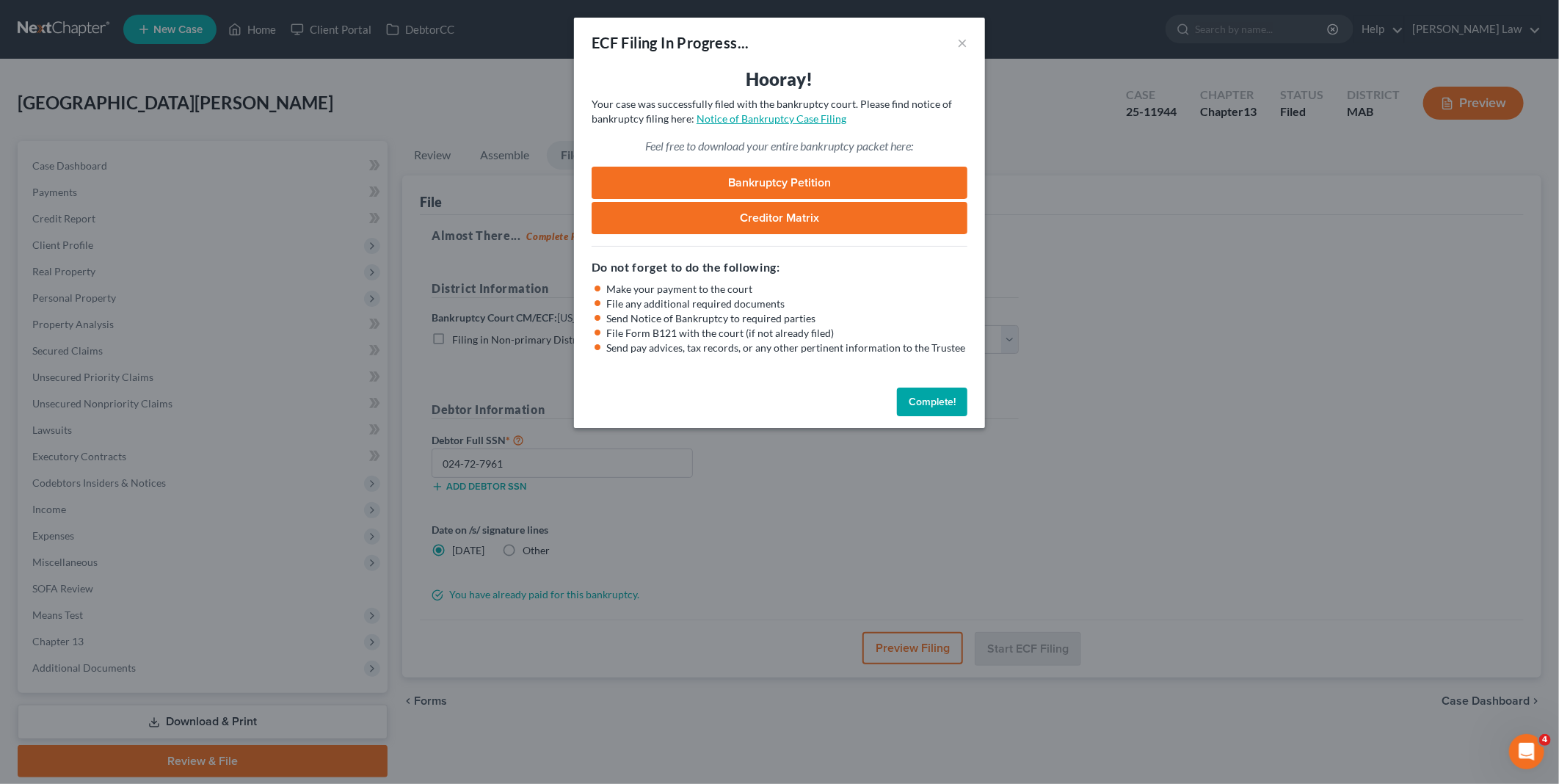
click at [771, 116] on link "Notice of Bankruptcy Case Filing" at bounding box center [771, 118] width 150 height 13
